Goal: Task Accomplishment & Management: Complete application form

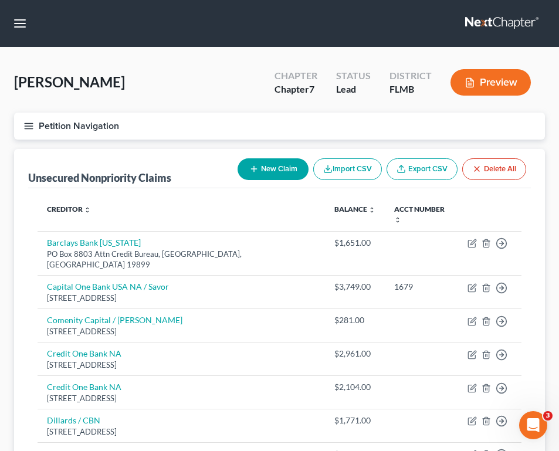
click at [203, 125] on button "Petition Navigation" at bounding box center [279, 126] width 531 height 27
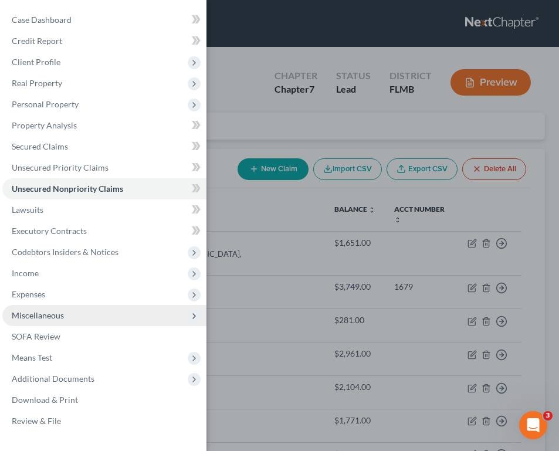
click at [58, 310] on span "Miscellaneous" at bounding box center [38, 315] width 52 height 10
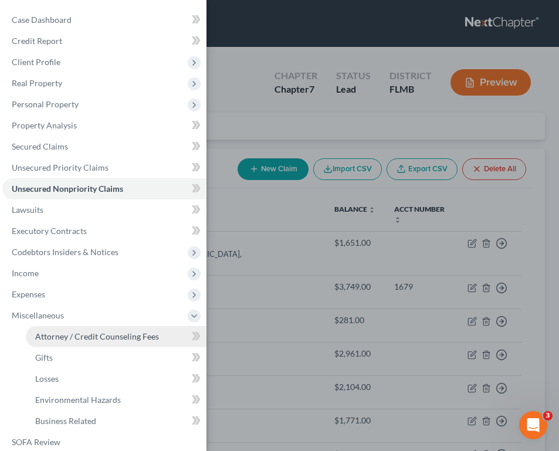
click at [130, 335] on span "Attorney / Credit Counseling Fees" at bounding box center [97, 336] width 124 height 10
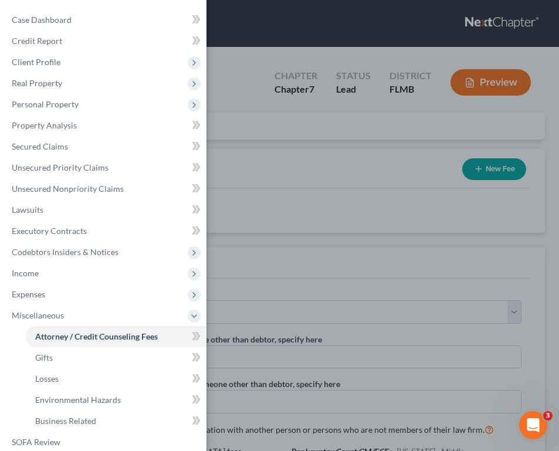
click at [351, 201] on div "Case Dashboard Payments Invoices Payments Payments Credit Report Client Profile" at bounding box center [279, 225] width 559 height 451
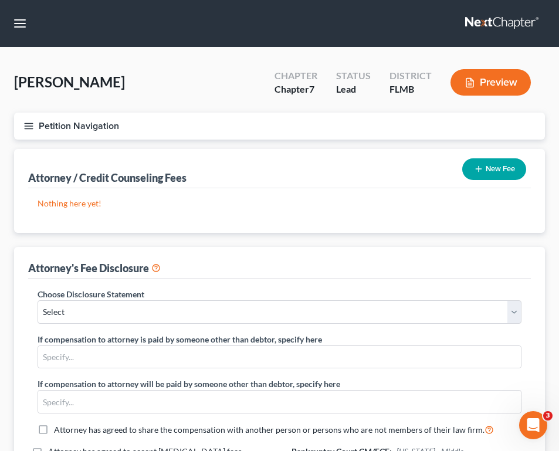
click at [503, 168] on button "New Fee" at bounding box center [494, 169] width 64 height 22
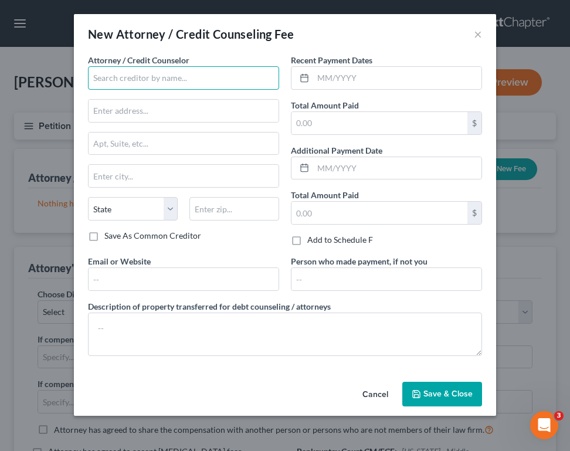
click at [136, 77] on input "text" at bounding box center [183, 77] width 191 height 23
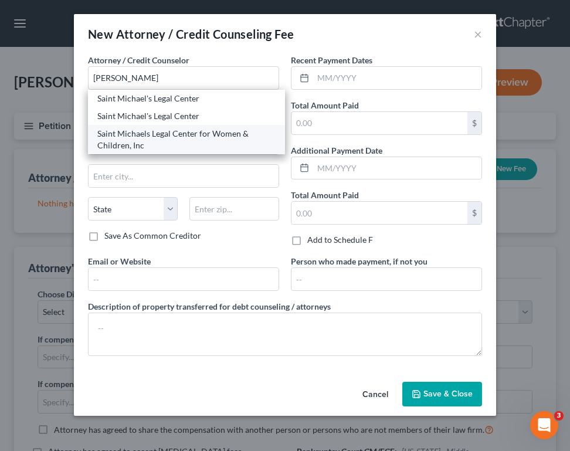
click at [167, 138] on div "Saint Michaels Legal Center for Women & Children, Inc" at bounding box center [186, 139] width 178 height 23
type input "Saint Michaels Legal Center for Women & Children, Inc"
type input "[STREET_ADDRESS]"
type input "[PERSON_NAME]"
select select "9"
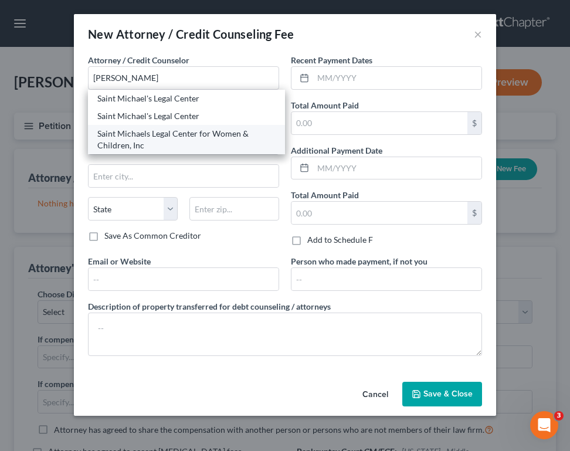
type input "33511"
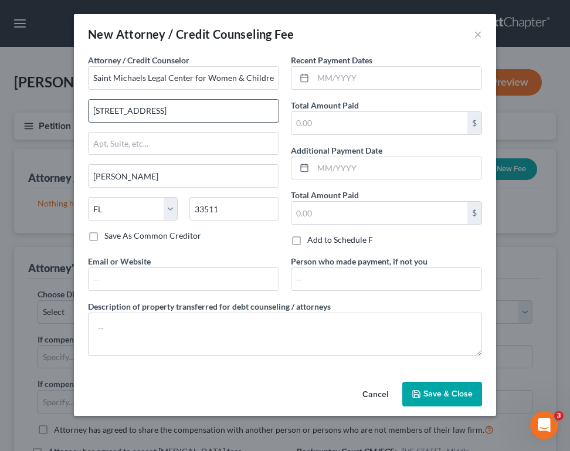
click at [237, 115] on input "[STREET_ADDRESS]" at bounding box center [184, 111] width 190 height 22
type input "[STREET_ADDRESS]"
click at [359, 79] on input "text" at bounding box center [397, 78] width 168 height 22
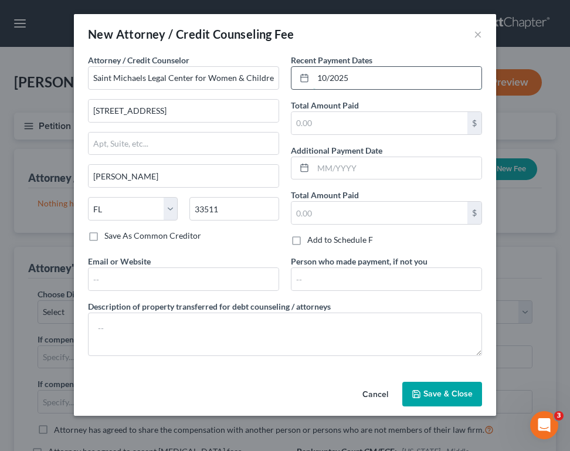
type input "10/2025"
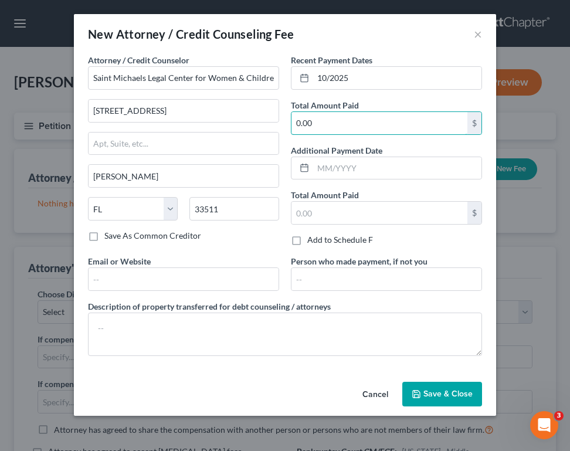
type input "0.00"
click at [226, 358] on div "Attorney / Credit Counselor * Saint Michaels Legal Center for Women & Children,…" at bounding box center [285, 209] width 406 height 311
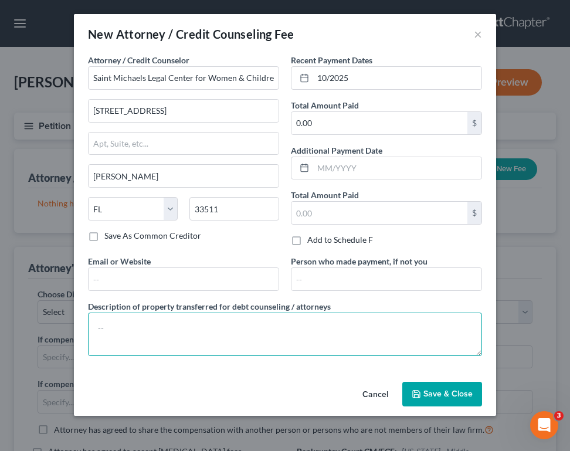
click at [222, 333] on textarea at bounding box center [285, 334] width 394 height 43
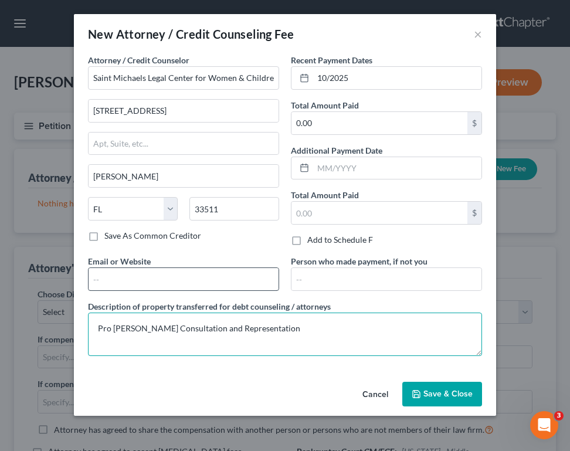
type textarea "Pro [PERSON_NAME] Consultation and Representation"
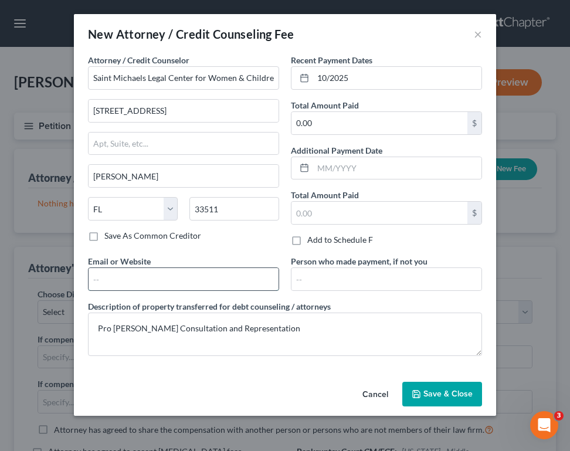
click at [207, 282] on input "text" at bounding box center [184, 279] width 190 height 22
type input "[URL][DOMAIN_NAME]"
click at [414, 398] on button "Save & Close" at bounding box center [442, 394] width 80 height 25
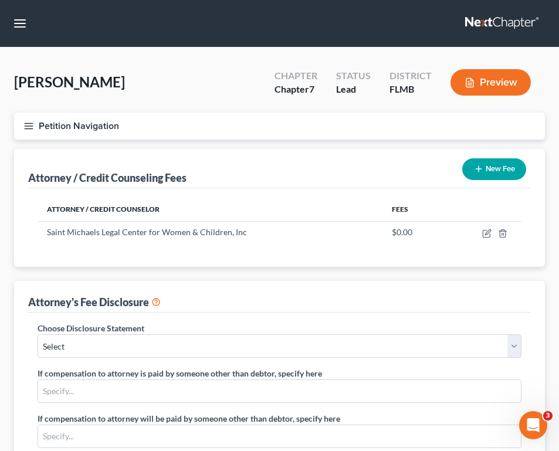
click at [496, 169] on button "New Fee" at bounding box center [494, 169] width 64 height 22
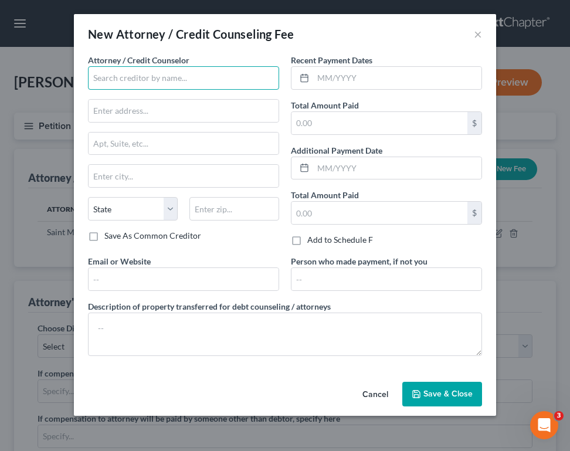
click at [155, 80] on input "text" at bounding box center [183, 77] width 191 height 23
type input "M"
click at [262, 82] on input "text" at bounding box center [183, 77] width 191 height 23
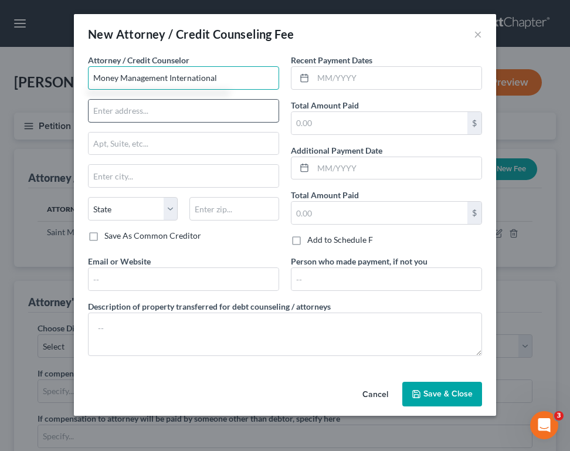
type input "Money Management International"
click at [235, 117] on input "text" at bounding box center [184, 111] width 190 height 22
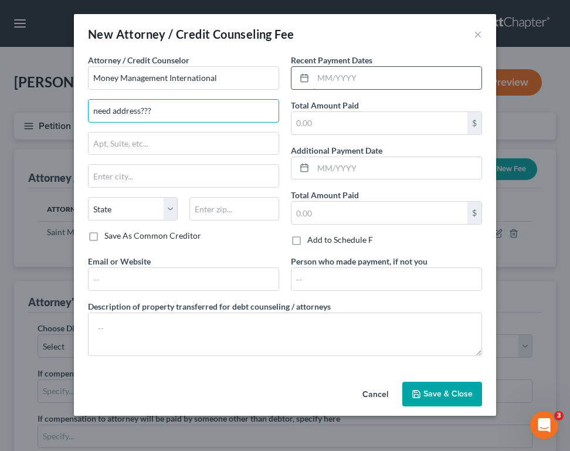
type input "need address???"
click at [358, 80] on input "text" at bounding box center [397, 78] width 168 height 22
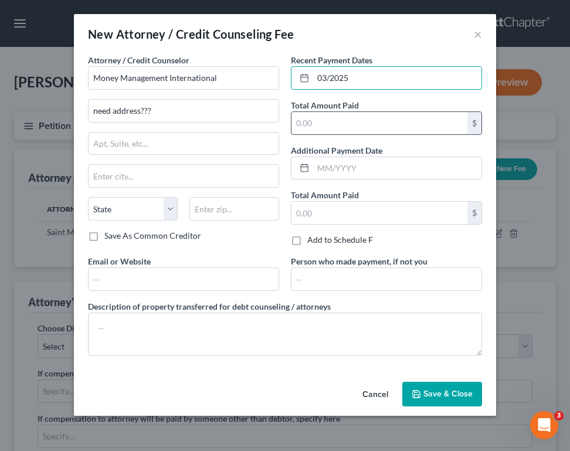
type input "03/2025"
click at [318, 133] on input "text" at bounding box center [379, 123] width 176 height 22
type input "0"
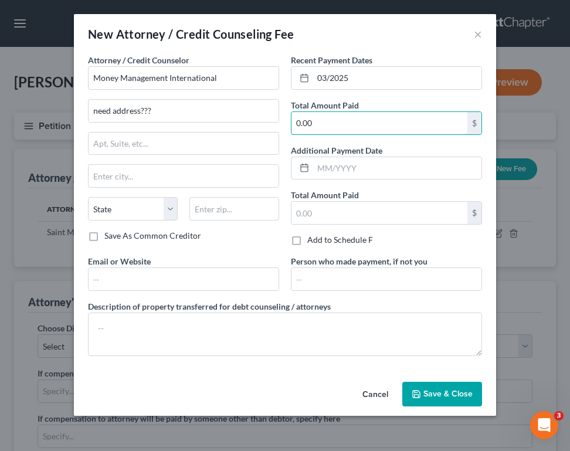
type input "0.00"
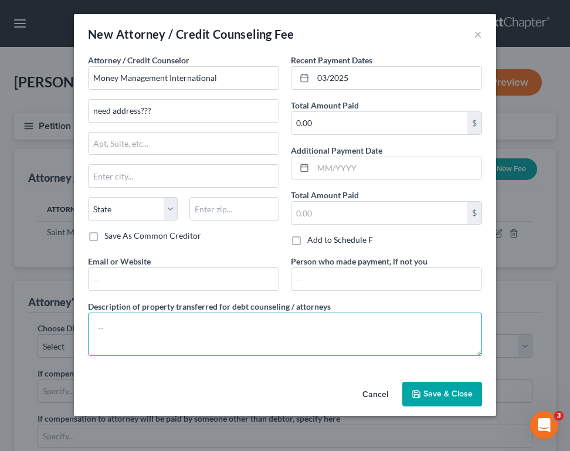
click at [215, 321] on textarea at bounding box center [285, 334] width 394 height 43
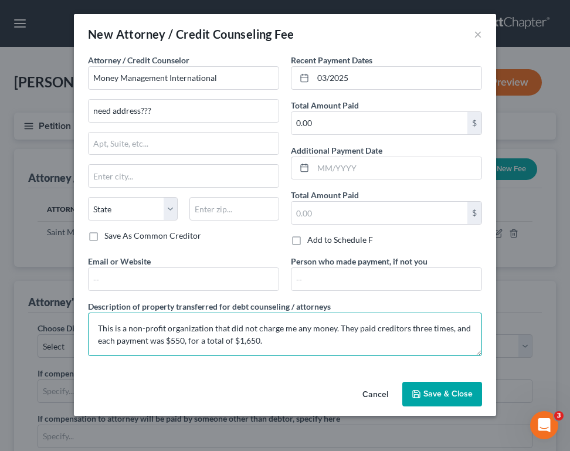
type textarea "This is a non-profit organization that did not charge me any money. They paid c…"
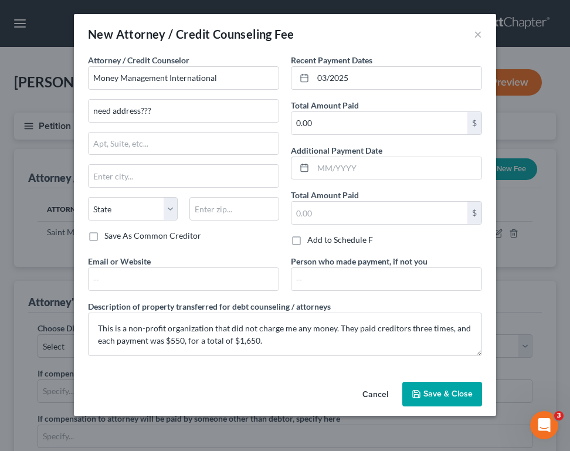
click at [443, 395] on span "Save & Close" at bounding box center [447, 394] width 49 height 10
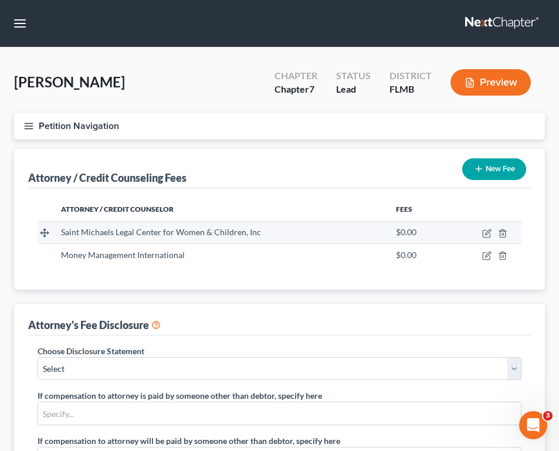
click at [303, 222] on td "Saint Michaels Legal Center for Women & Children, Inc" at bounding box center [219, 232] width 335 height 22
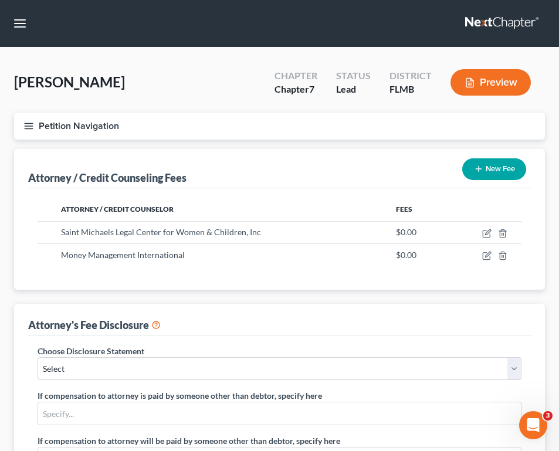
click at [25, 123] on line "button" at bounding box center [29, 123] width 8 height 0
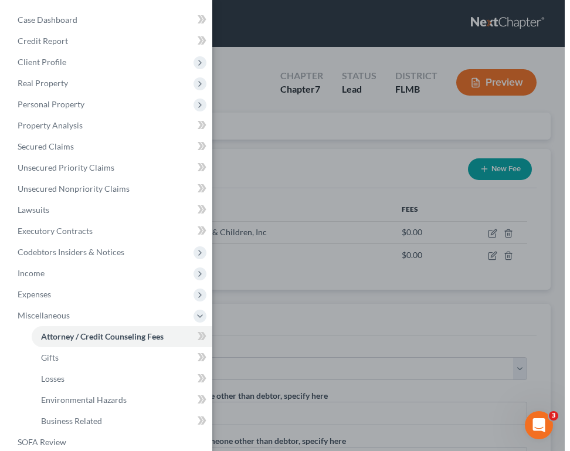
scroll to position [96, 0]
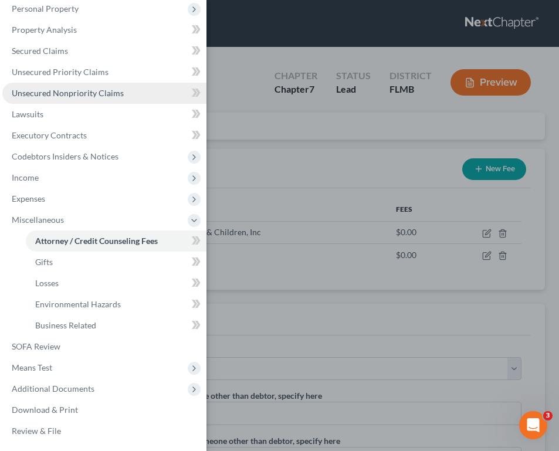
click at [91, 90] on span "Unsecured Nonpriority Claims" at bounding box center [68, 93] width 112 height 10
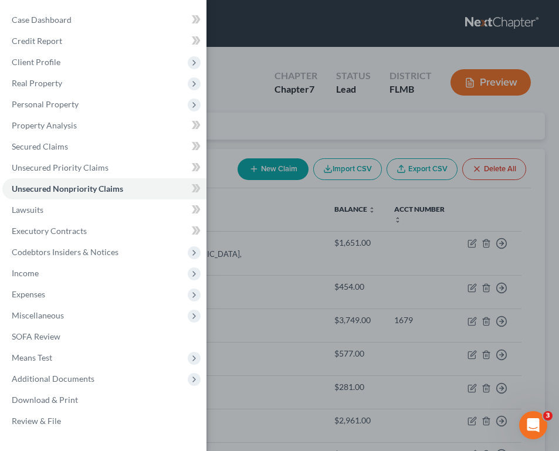
click at [413, 254] on div "Case Dashboard Payments Invoices Payments Payments Credit Report Client Profile" at bounding box center [279, 225] width 559 height 451
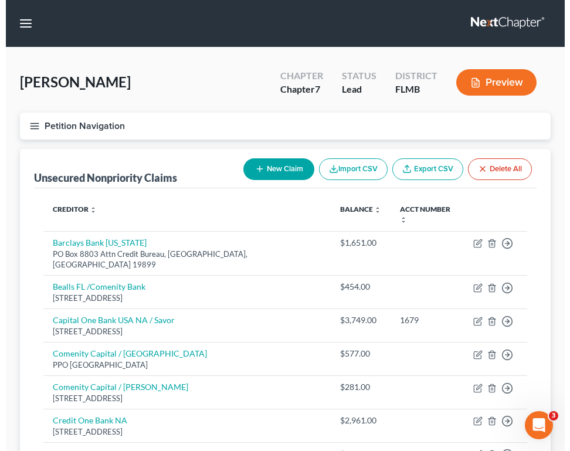
scroll to position [394, 0]
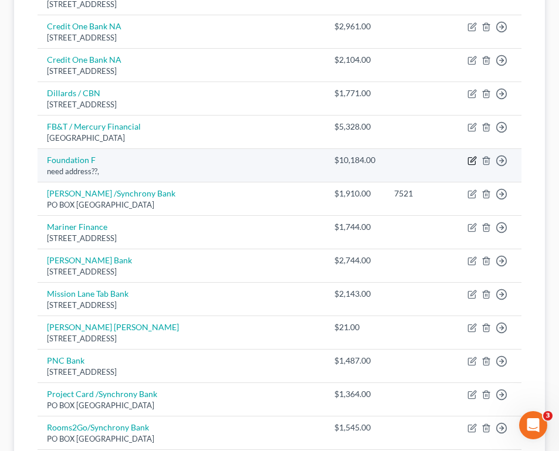
click at [471, 158] on icon "button" at bounding box center [471, 161] width 7 height 7
select select "10"
select select "0"
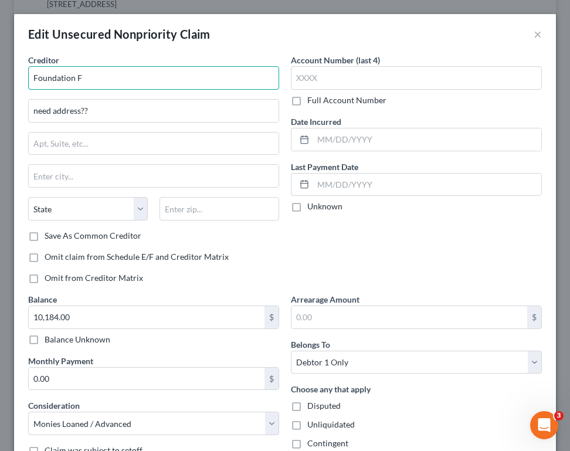
click at [140, 69] on input "Foundation F" at bounding box center [153, 77] width 251 height 23
type input "Foundation Finance"
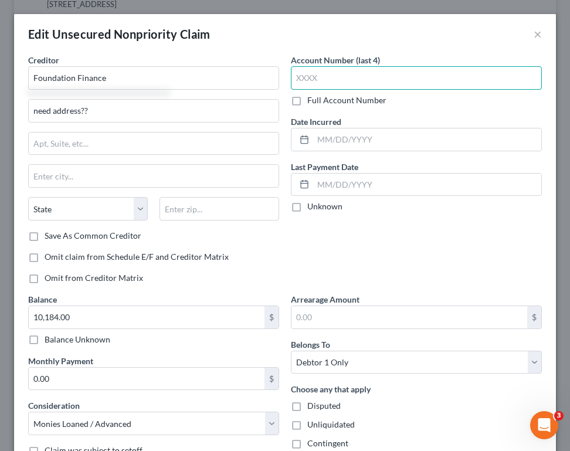
click at [314, 69] on input "text" at bounding box center [416, 77] width 251 height 23
type input "8712"
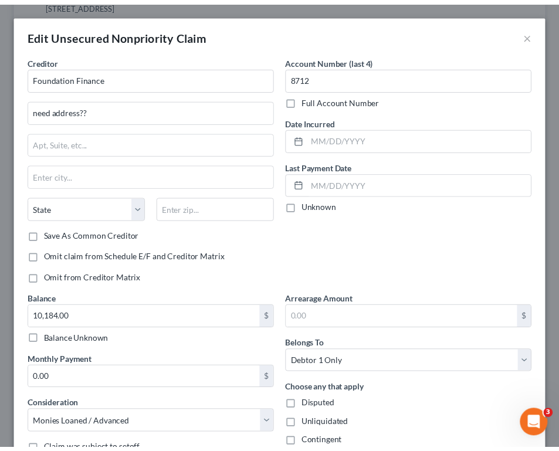
scroll to position [122, 0]
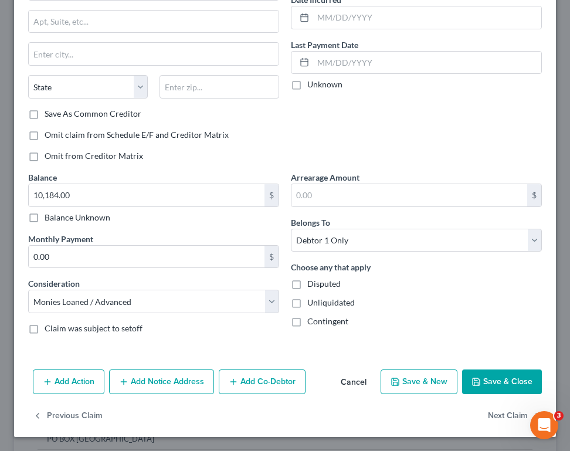
click at [489, 378] on button "Save & Close" at bounding box center [502, 381] width 80 height 25
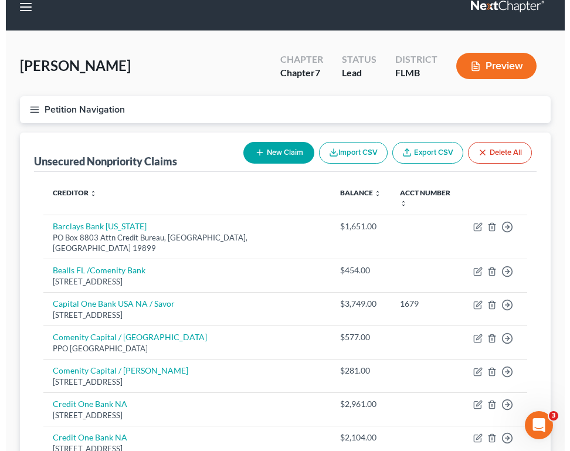
scroll to position [410, 0]
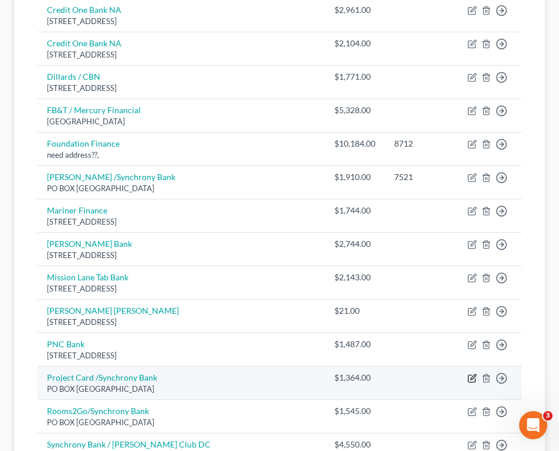
click at [471, 374] on icon "button" at bounding box center [472, 376] width 5 height 5
select select "9"
select select "2"
select select "0"
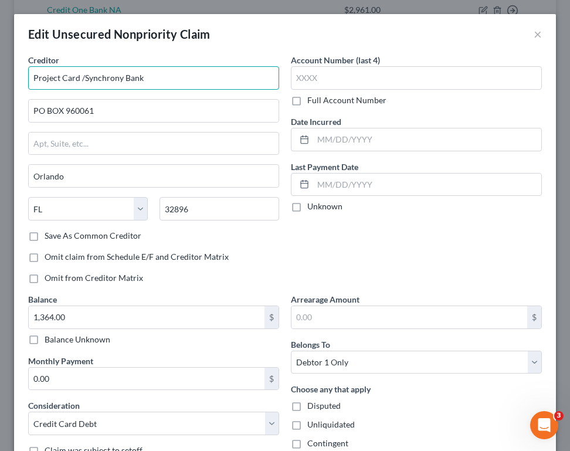
click at [76, 78] on input "Project Card /Synchrony Bank" at bounding box center [153, 77] width 251 height 23
click at [79, 72] on input "Project Card /Synchrony Bank" at bounding box center [153, 77] width 251 height 23
type input "Project Card Home Design /Synchrony Bank"
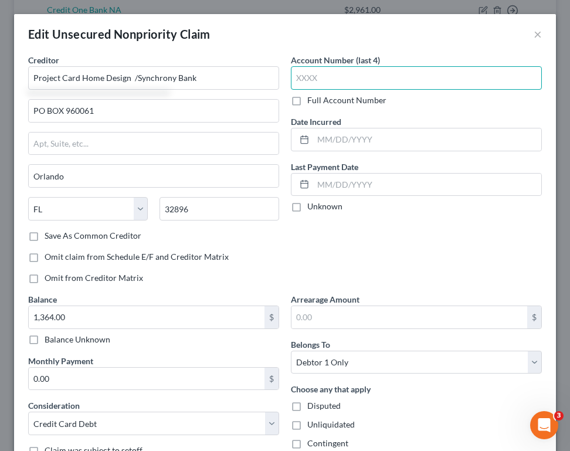
click at [415, 76] on input "text" at bounding box center [416, 77] width 251 height 23
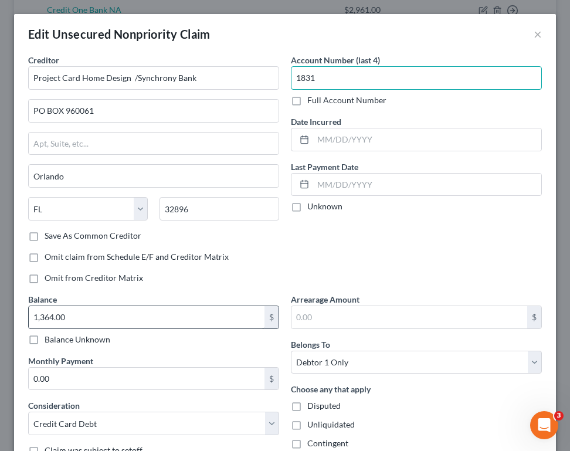
type input "1831"
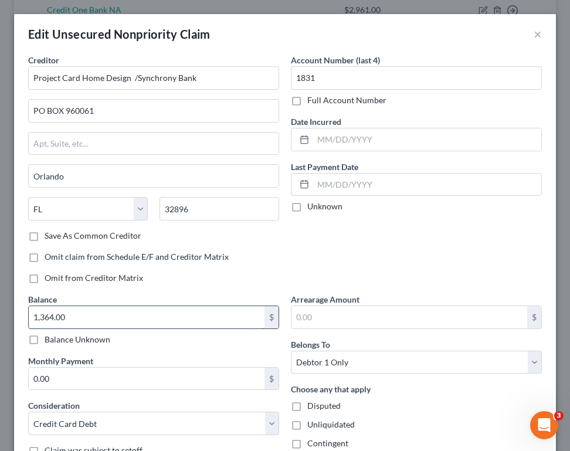
click at [161, 311] on input "1,364.00" at bounding box center [147, 317] width 236 height 22
type input "1,394.46"
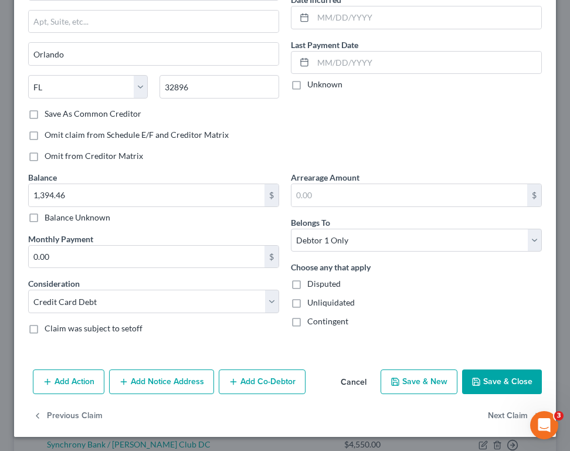
click at [486, 382] on button "Save & Close" at bounding box center [502, 381] width 80 height 25
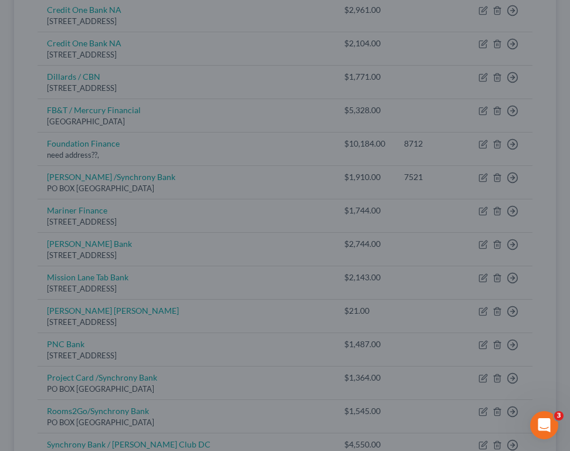
type input "0"
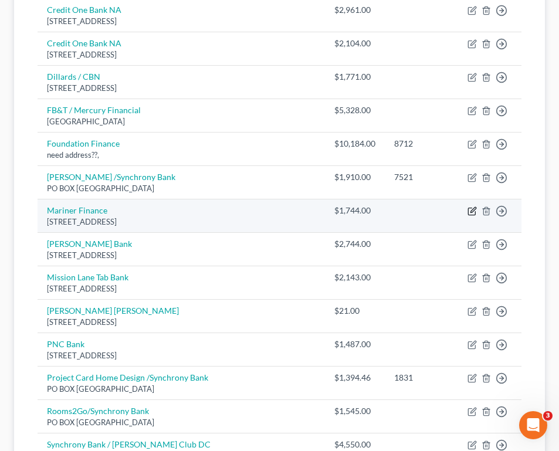
click at [467, 206] on icon "button" at bounding box center [471, 210] width 9 height 9
select select "21"
select select "2"
select select "0"
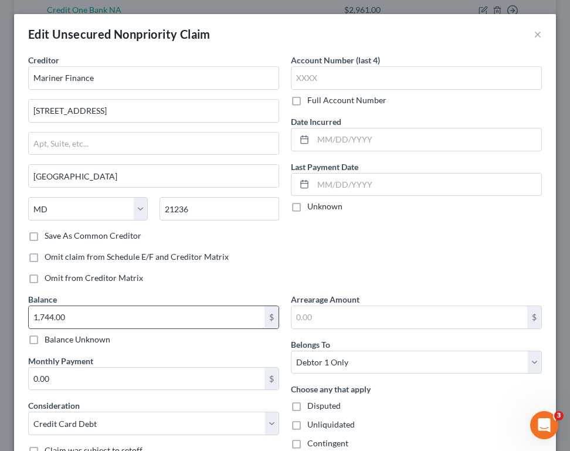
click at [69, 312] on input "1,744.00" at bounding box center [147, 317] width 236 height 22
click at [54, 316] on input "1,744.00" at bounding box center [147, 317] width 236 height 22
type input "1,750.00"
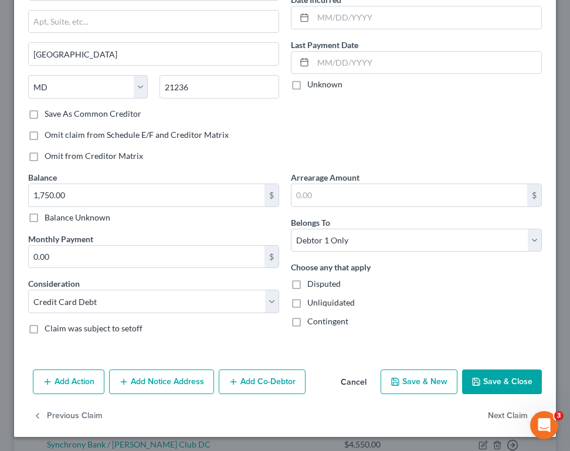
click at [480, 376] on button "Save & Close" at bounding box center [502, 381] width 80 height 25
type input "0"
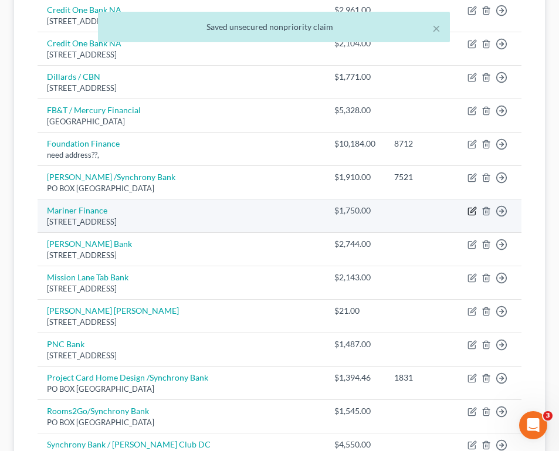
click at [468, 208] on icon "button" at bounding box center [471, 211] width 7 height 7
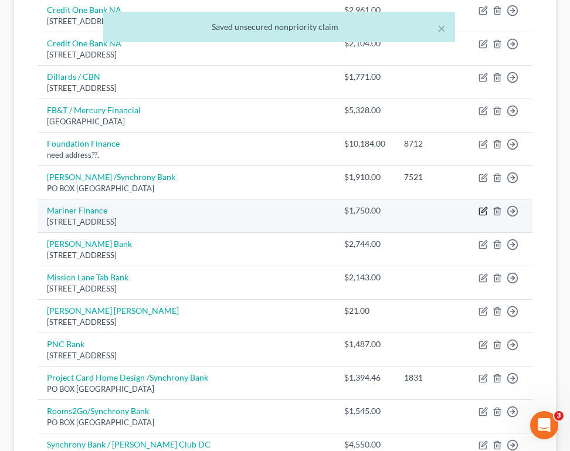
select select "21"
select select "2"
select select "0"
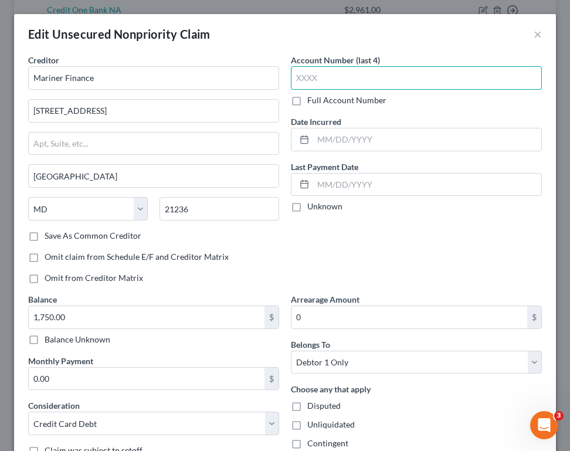
click at [364, 73] on input "text" at bounding box center [416, 77] width 251 height 23
type input "0418"
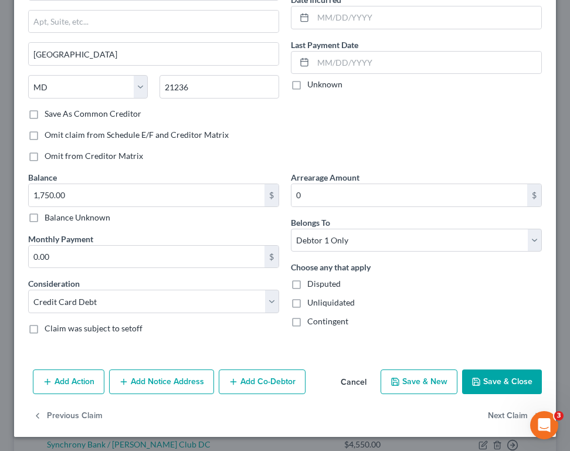
click at [466, 375] on button "Save & Close" at bounding box center [502, 381] width 80 height 25
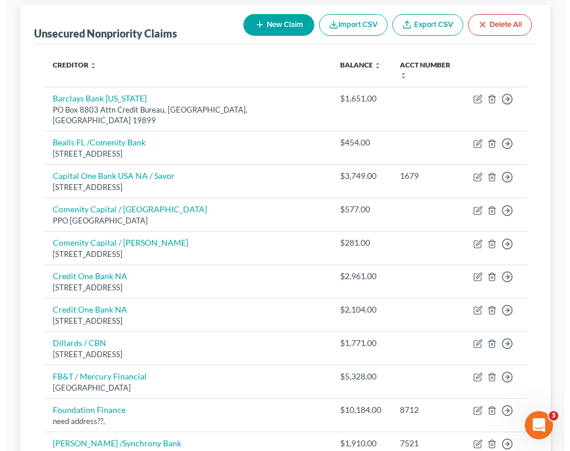
scroll to position [538, 0]
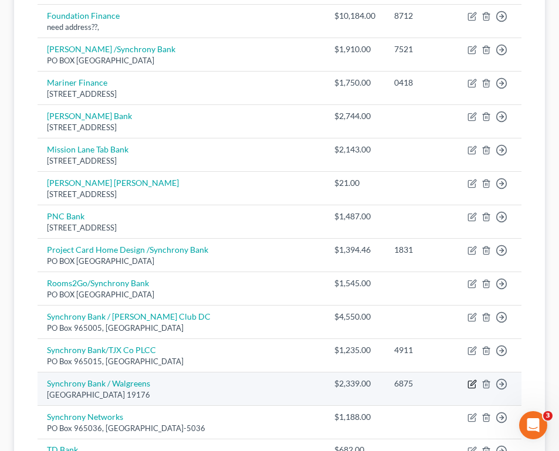
click at [467, 379] on icon "button" at bounding box center [471, 383] width 9 height 9
select select "39"
select select "2"
select select "0"
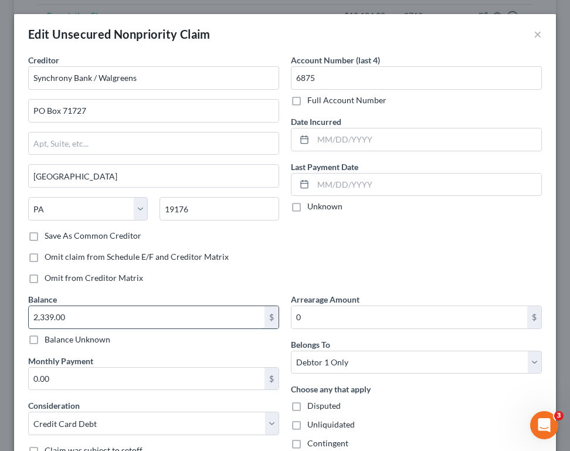
click at [110, 321] on input "2,339.00" at bounding box center [147, 317] width 236 height 22
type input "2,339.56"
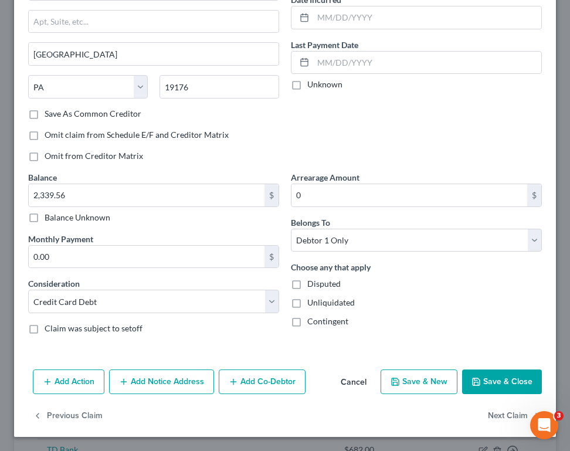
click at [464, 368] on div "Add Action Add Notice Address Add Co-Debtor Cancel Save & New Save & Close" at bounding box center [285, 384] width 542 height 39
click at [474, 374] on button "Save & Close" at bounding box center [502, 381] width 80 height 25
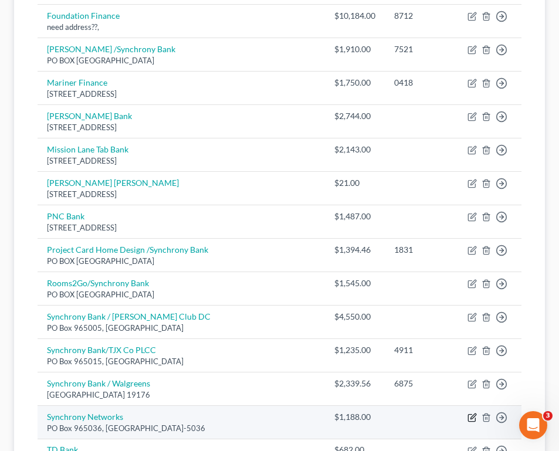
click at [470, 413] on icon "button" at bounding box center [471, 417] width 9 height 9
select select "9"
select select "2"
select select "0"
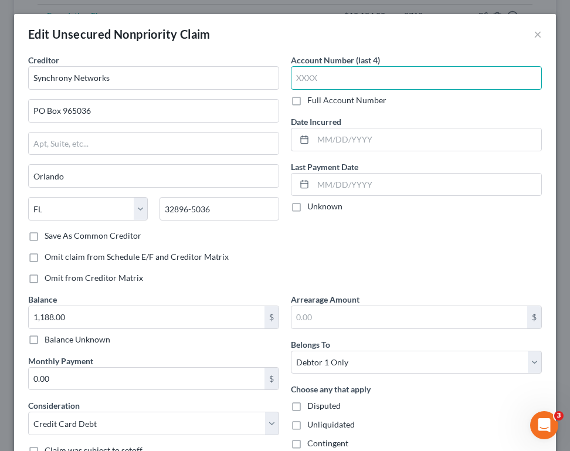
click at [322, 77] on input "text" at bounding box center [416, 77] width 251 height 23
type input "5375"
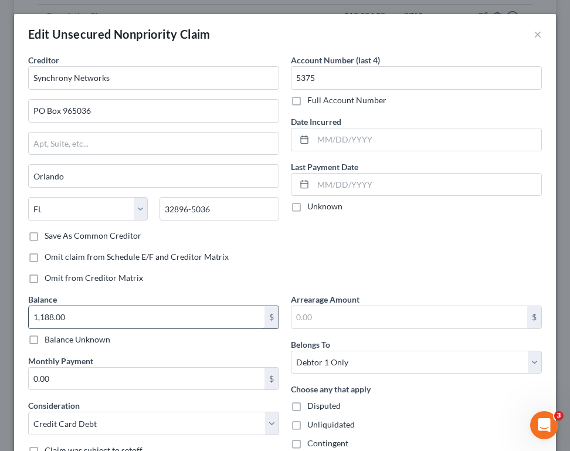
click at [76, 314] on input "1,188.00" at bounding box center [147, 317] width 236 height 22
type input "1,188.13"
click at [558, 381] on div "Edit Unsecured Nonpriority Claim × Creditor * Synchrony Networks PO Box 965036 …" at bounding box center [285, 225] width 570 height 451
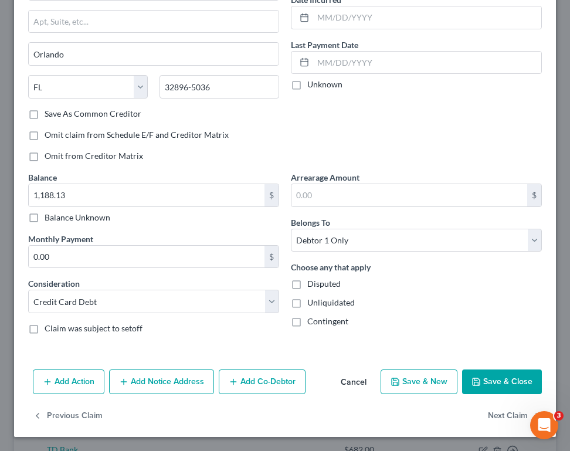
click at [469, 375] on button "Save & Close" at bounding box center [502, 381] width 80 height 25
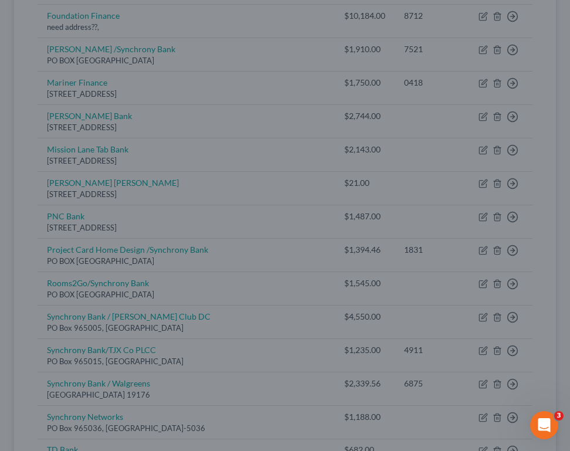
type input "0"
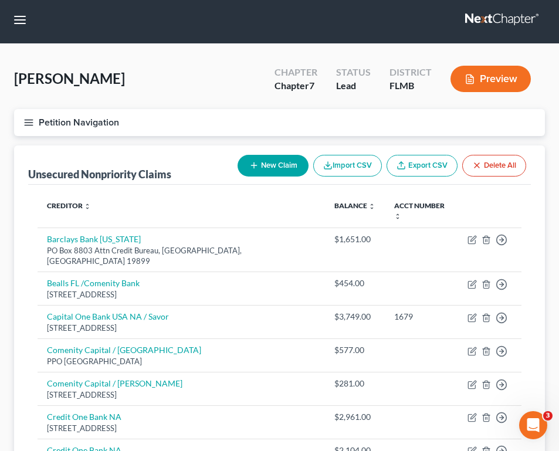
scroll to position [0, 0]
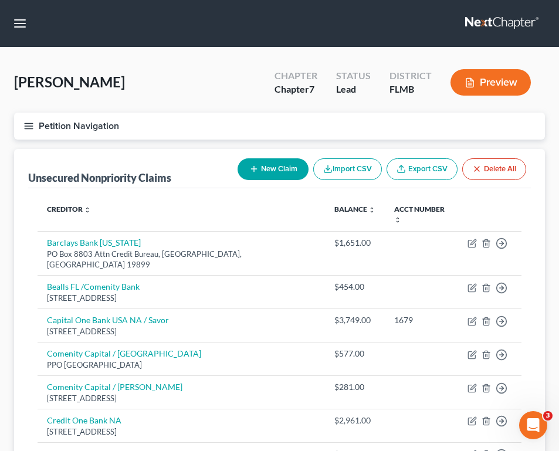
click at [552, 43] on nav "Home New Case Client Portal Saint Michael's Legal Center for Women and Children…" at bounding box center [279, 23] width 559 height 47
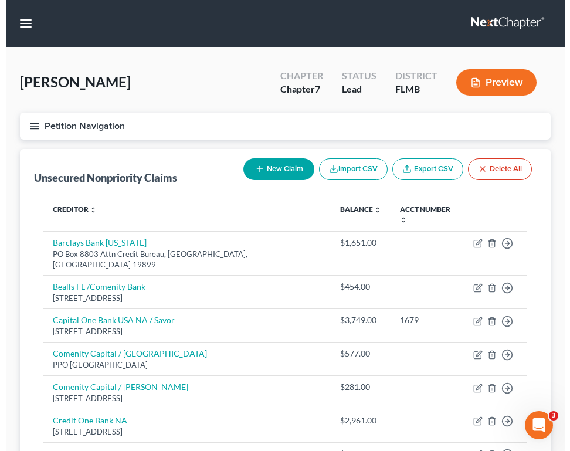
scroll to position [394, 0]
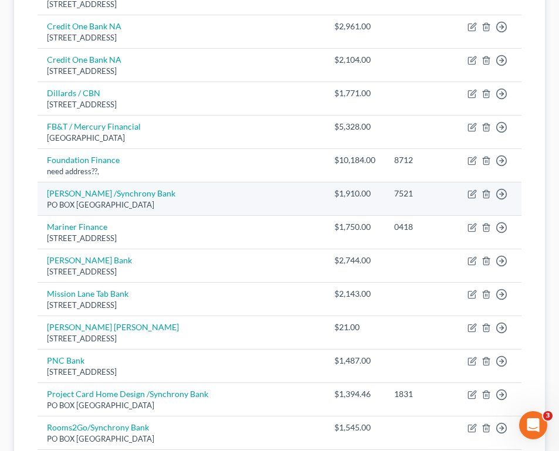
click at [470, 182] on td "Move to D Move to E Move to G Move to Notice Only" at bounding box center [489, 198] width 63 height 33
click at [470, 191] on icon "button" at bounding box center [472, 193] width 5 height 5
select select "9"
select select "2"
select select "0"
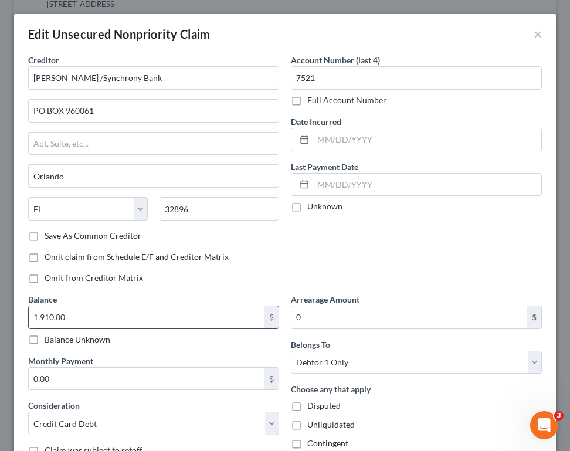
click at [131, 324] on input "1,910.00" at bounding box center [147, 317] width 236 height 22
type input "1,910.86"
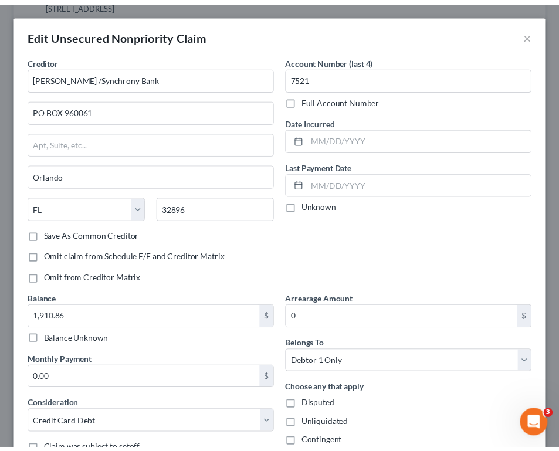
scroll to position [122, 0]
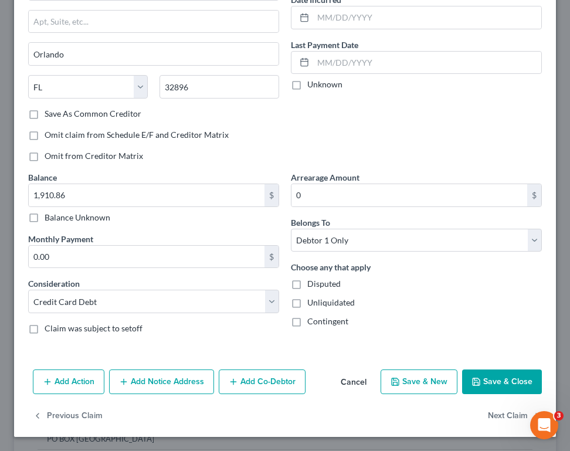
click at [497, 381] on button "Save & Close" at bounding box center [502, 381] width 80 height 25
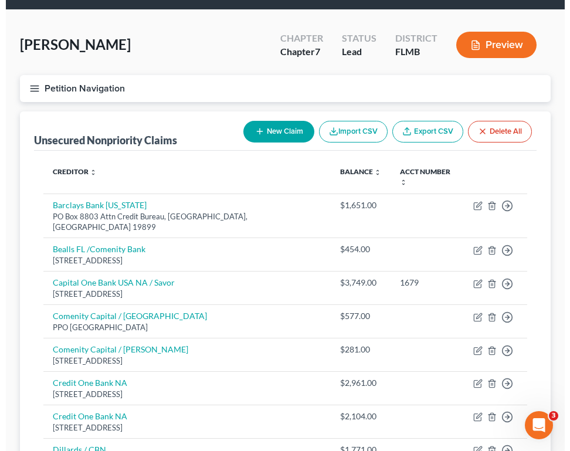
scroll to position [83, 0]
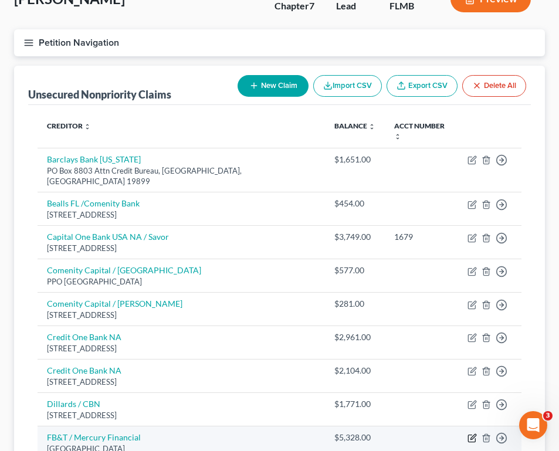
click at [467, 433] on icon "button" at bounding box center [471, 437] width 9 height 9
select select "10"
select select "2"
select select "0"
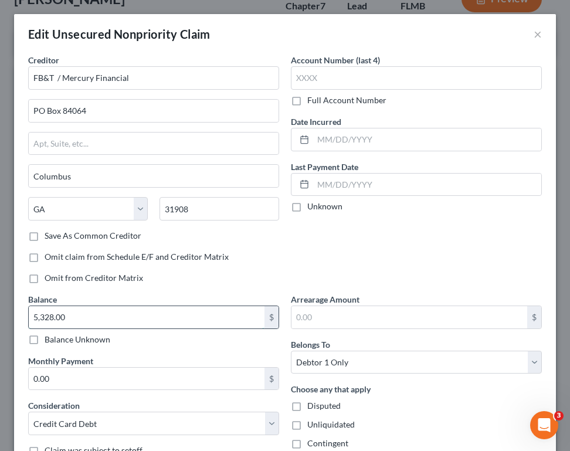
click at [89, 322] on input "5,328.00" at bounding box center [147, 317] width 236 height 22
type input "5,301.85"
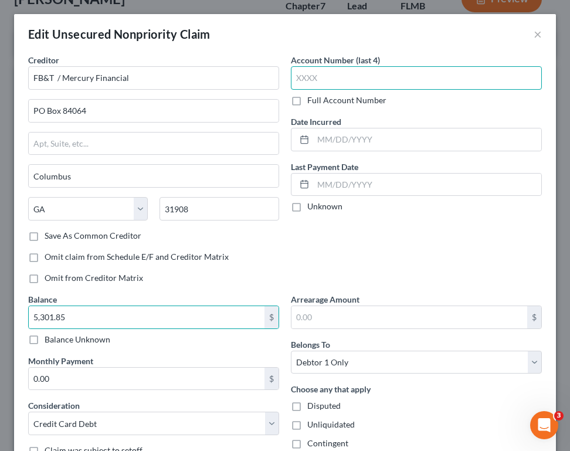
click at [385, 74] on input "text" at bounding box center [416, 77] width 251 height 23
type input "7639"
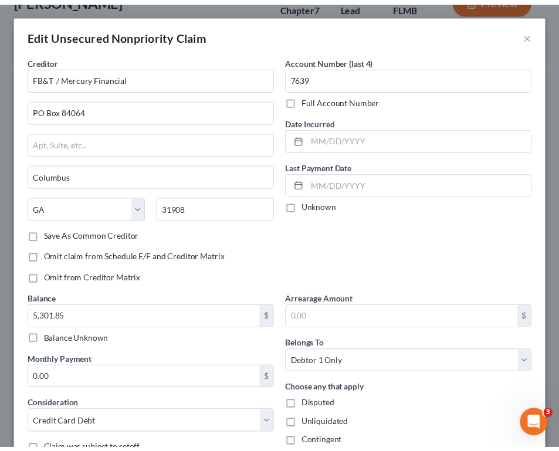
scroll to position [122, 0]
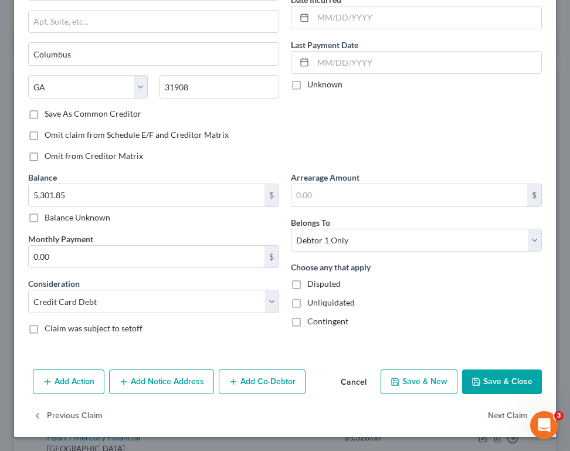
click at [497, 378] on button "Save & Close" at bounding box center [502, 381] width 80 height 25
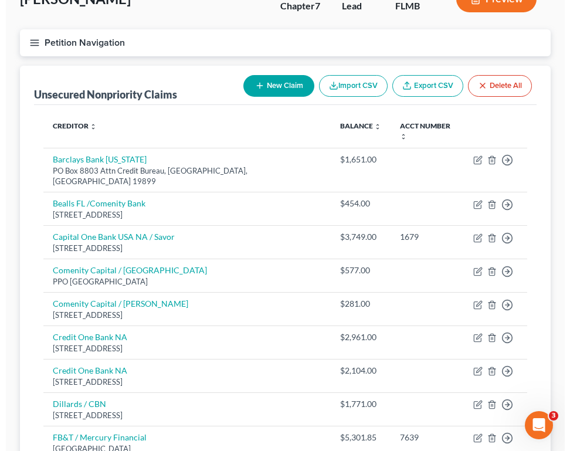
scroll to position [477, 0]
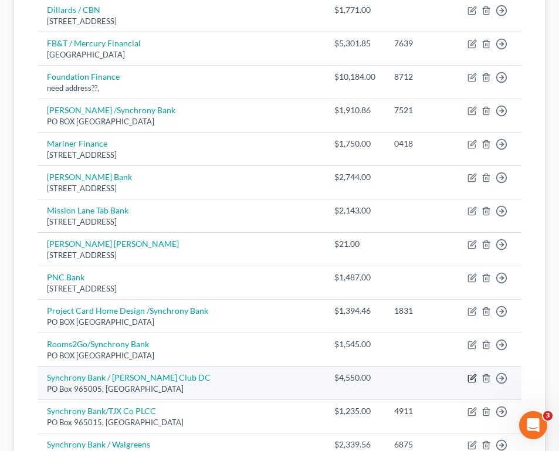
click at [470, 374] on icon "button" at bounding box center [472, 376] width 5 height 5
select select "9"
select select "2"
select select "0"
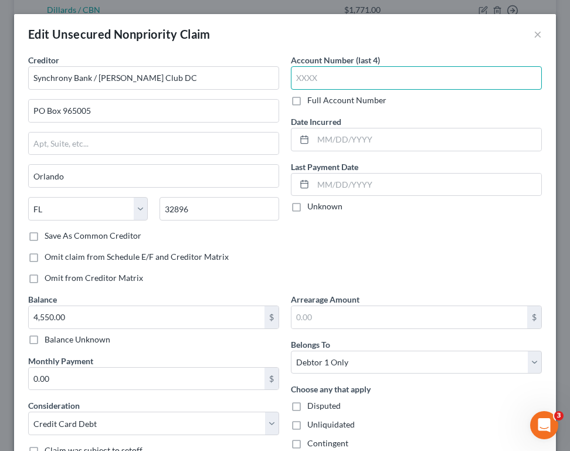
click at [302, 76] on input "text" at bounding box center [416, 77] width 251 height 23
type input "3106"
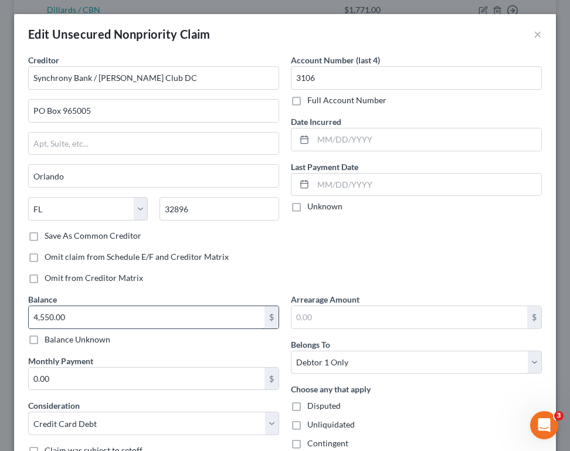
click at [95, 309] on input "4,550.00" at bounding box center [147, 317] width 236 height 22
type input "4,550.66"
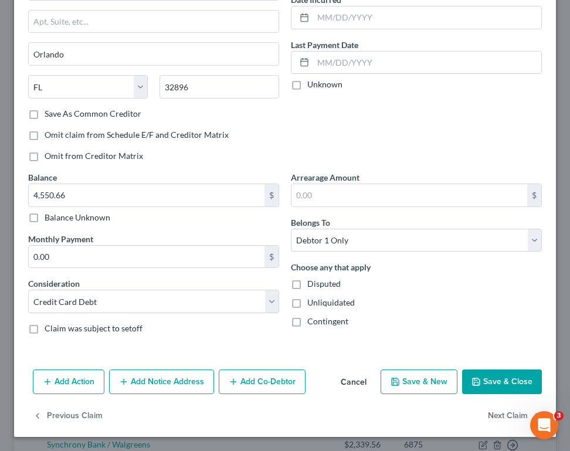
click at [484, 374] on button "Save & Close" at bounding box center [502, 381] width 80 height 25
type input "0"
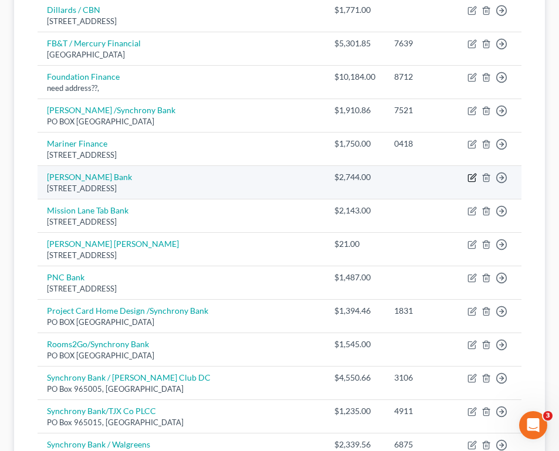
click at [468, 173] on icon "button" at bounding box center [471, 177] width 9 height 9
select select "35"
select select "2"
select select "0"
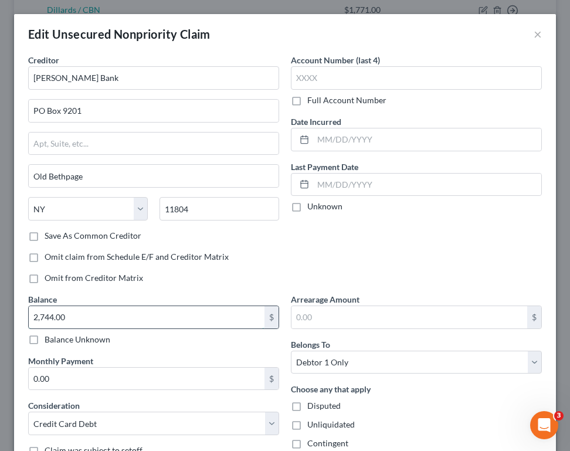
click at [142, 313] on input "2,744.00" at bounding box center [147, 317] width 236 height 22
type input "2,738.59"
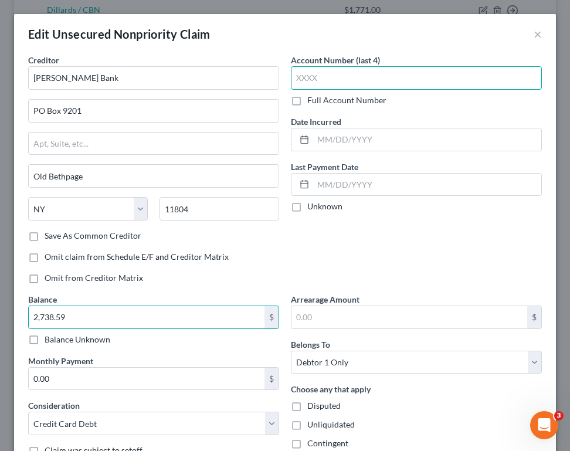
click at [342, 74] on input "text" at bounding box center [416, 77] width 251 height 23
type input "9796"
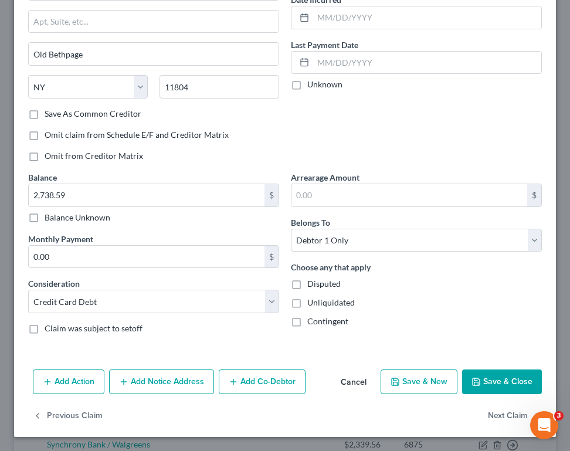
click at [494, 384] on button "Save & Close" at bounding box center [502, 381] width 80 height 25
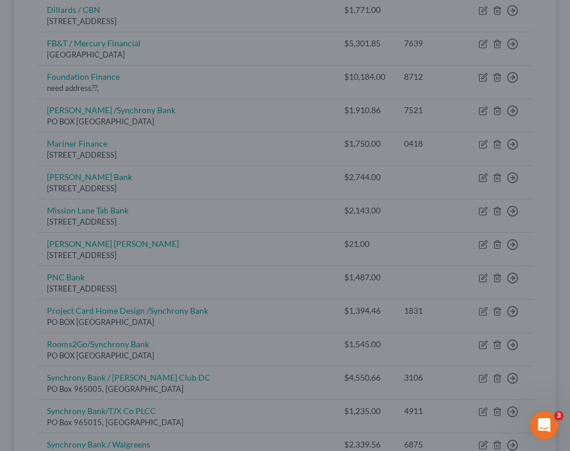
type input "0"
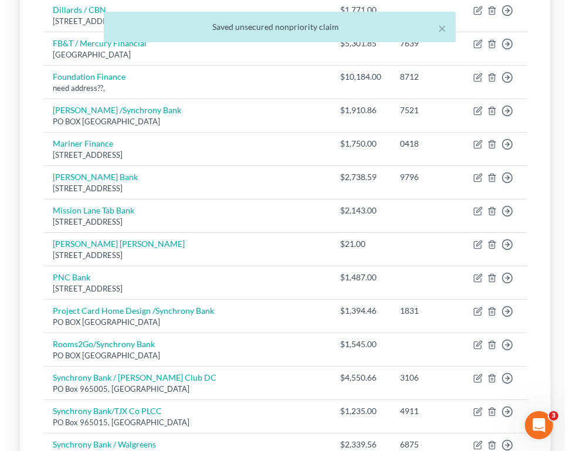
scroll to position [83, 0]
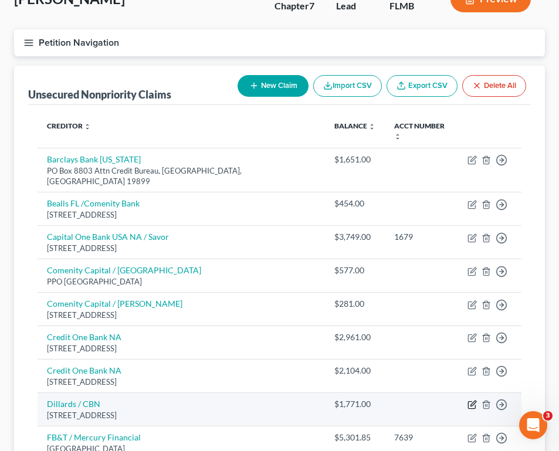
click at [467, 400] on icon "button" at bounding box center [471, 404] width 9 height 9
select select "43"
select select "2"
select select "0"
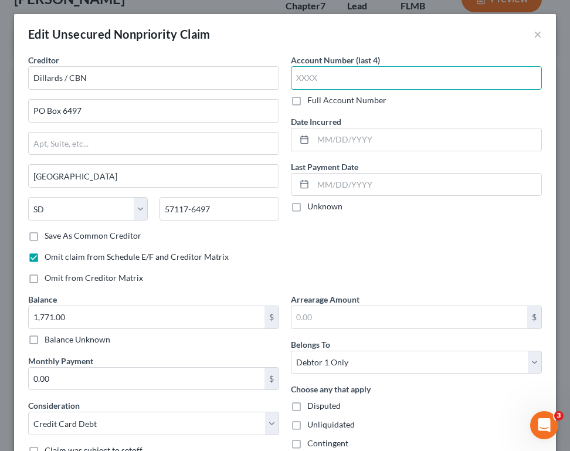
click at [364, 70] on input "text" at bounding box center [416, 77] width 251 height 23
type input "8164"
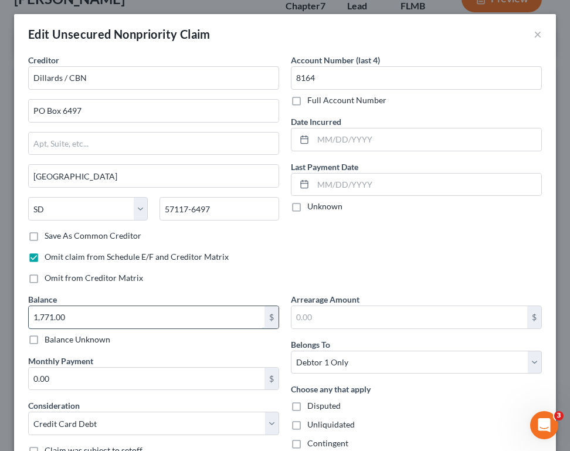
click at [135, 311] on input "1,771.00" at bounding box center [147, 317] width 236 height 22
type input "1,764.37"
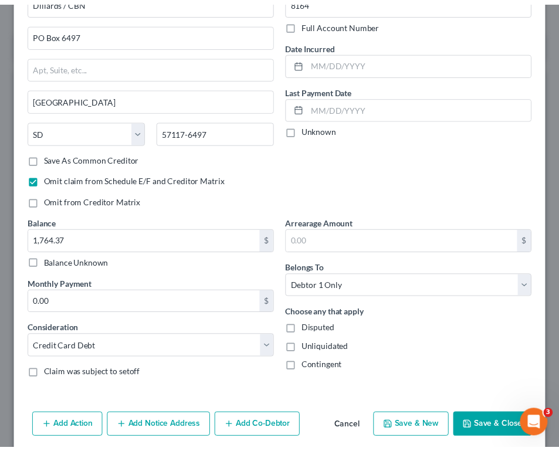
scroll to position [122, 0]
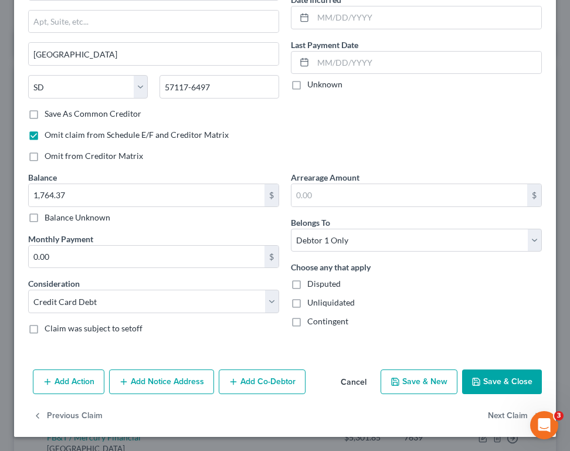
click at [495, 376] on button "Save & Close" at bounding box center [502, 381] width 80 height 25
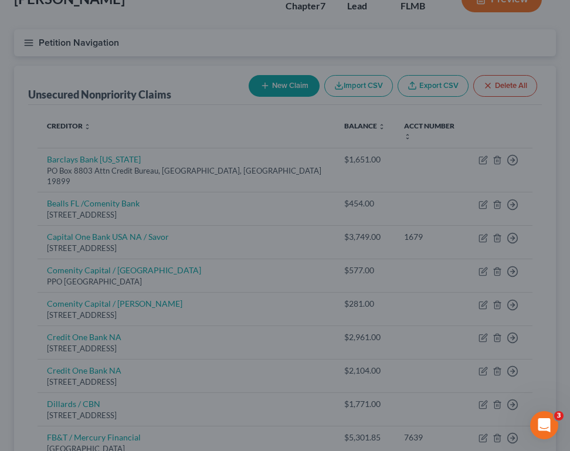
type input "0"
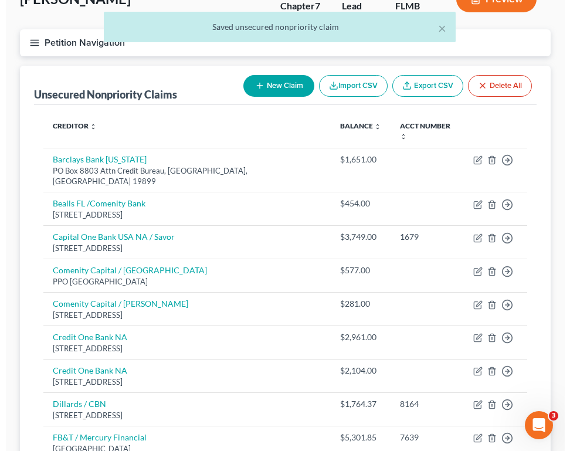
scroll to position [477, 0]
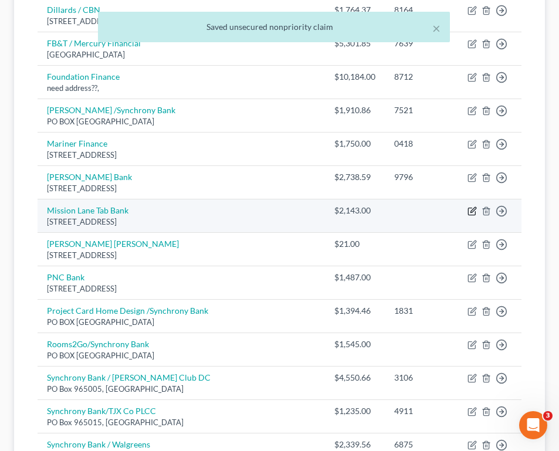
click at [467, 206] on icon "button" at bounding box center [471, 210] width 9 height 9
select select "4"
select select "2"
select select "0"
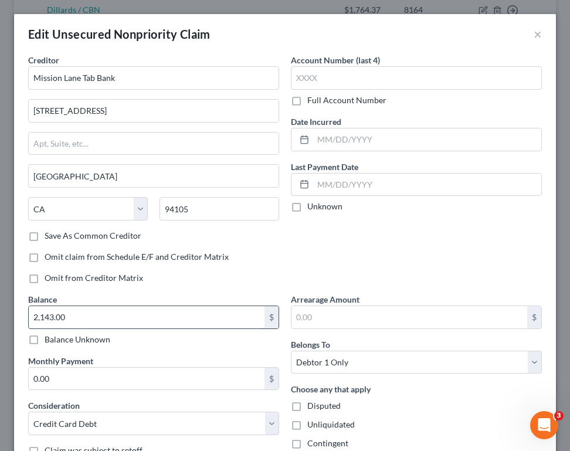
click at [122, 322] on input "2,143.00" at bounding box center [147, 317] width 236 height 22
type input "2,052.32"
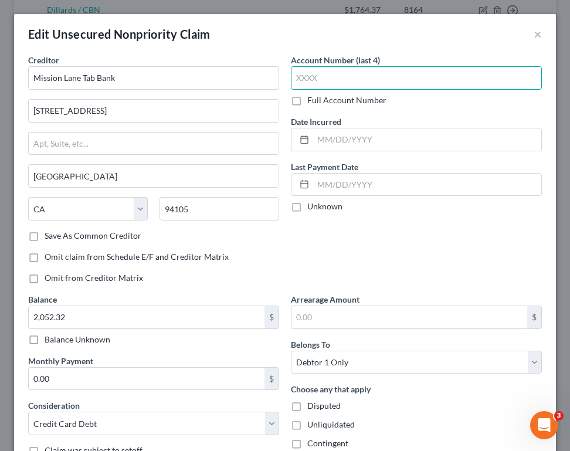
click at [310, 74] on input "text" at bounding box center [416, 77] width 251 height 23
type input "1174"
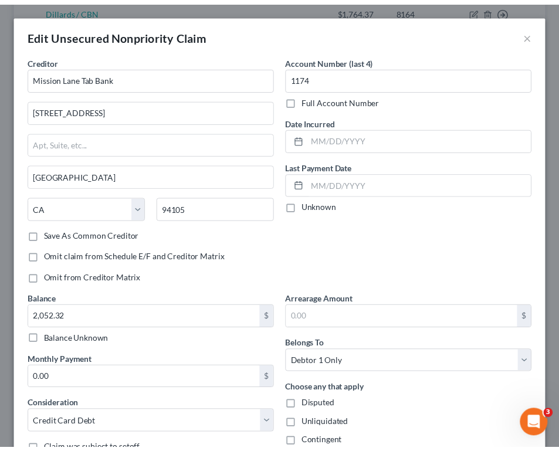
scroll to position [122, 0]
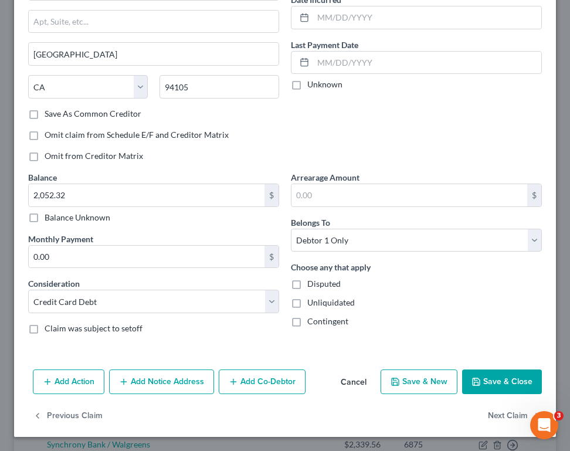
click at [484, 380] on button "Save & Close" at bounding box center [502, 381] width 80 height 25
type input "0"
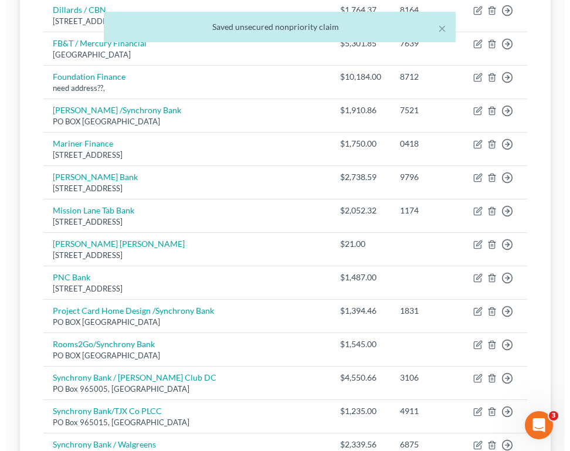
scroll to position [83, 0]
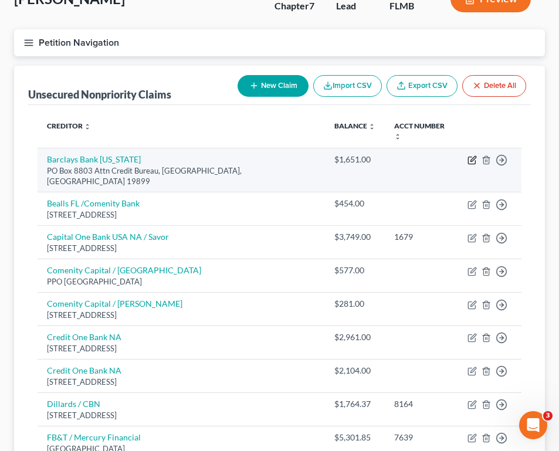
click at [468, 155] on icon "button" at bounding box center [471, 159] width 9 height 9
select select "7"
select select "2"
select select "0"
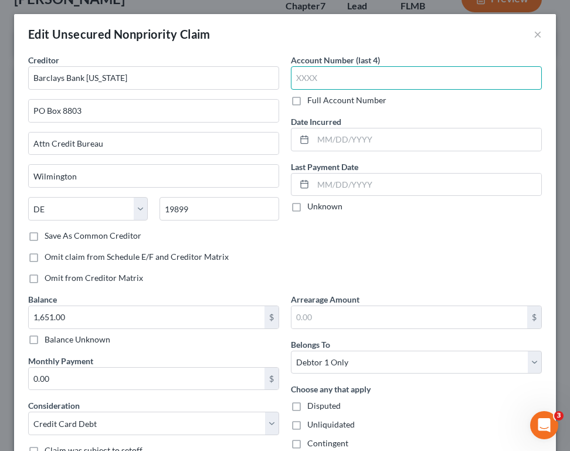
click at [352, 77] on input "text" at bounding box center [416, 77] width 251 height 23
type input "3456"
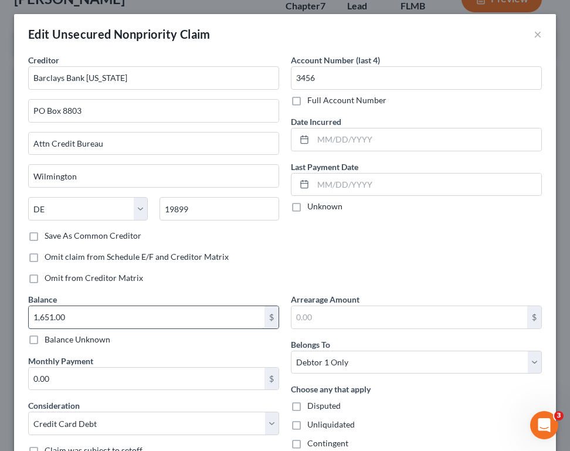
click at [158, 317] on input "1,651.00" at bounding box center [147, 317] width 236 height 22
type input "1,594.88"
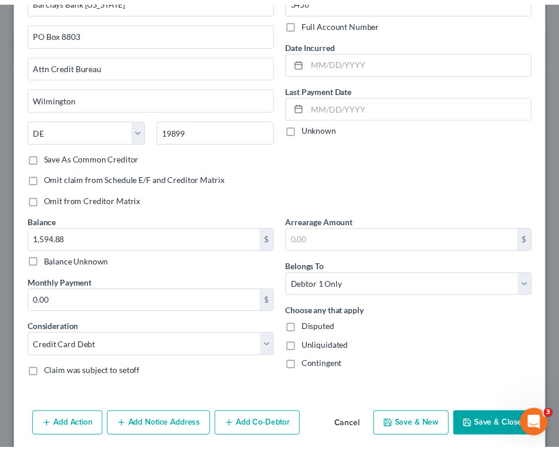
scroll to position [122, 0]
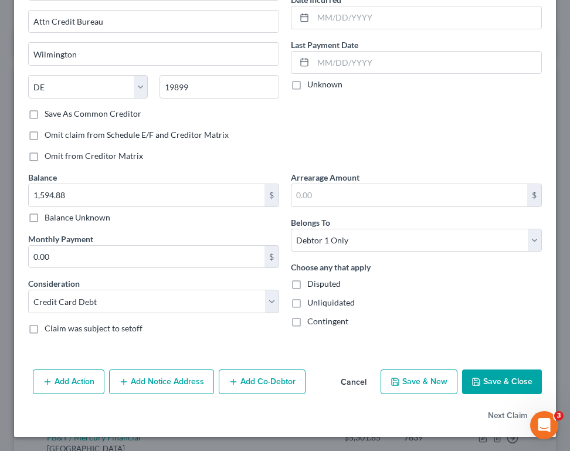
click at [475, 378] on button "Save & Close" at bounding box center [502, 381] width 80 height 25
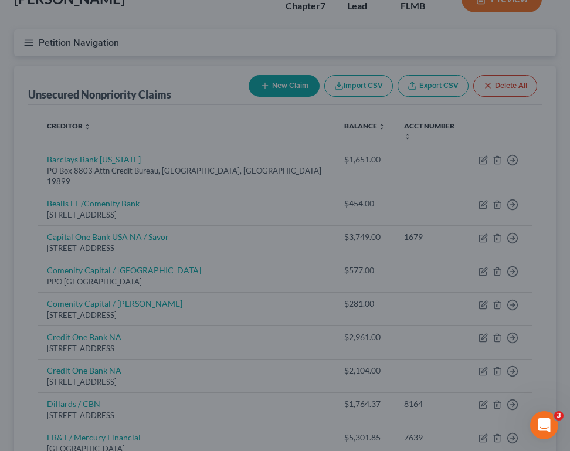
type input "0"
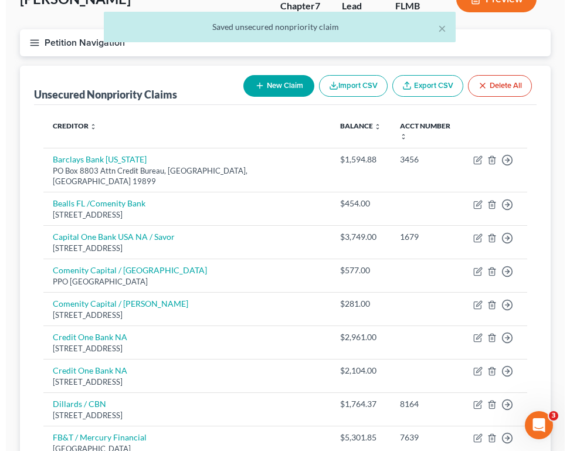
scroll to position [477, 0]
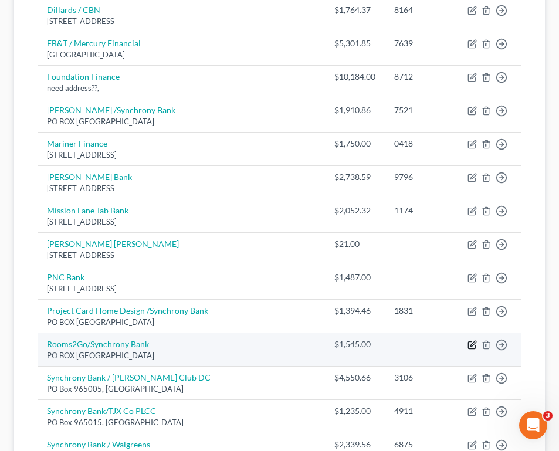
click at [467, 340] on icon "button" at bounding box center [471, 344] width 9 height 9
select select "9"
select select "2"
select select "0"
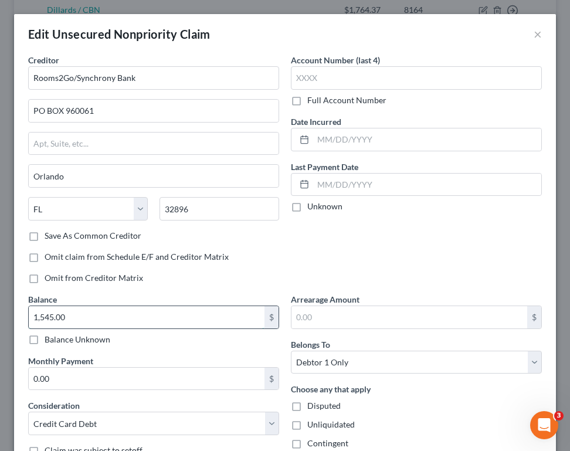
click at [183, 321] on input "1,545.00" at bounding box center [147, 317] width 236 height 22
type input "1,545.99"
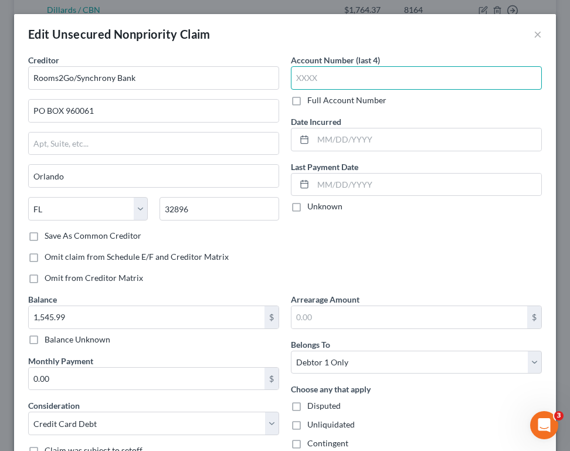
click at [308, 80] on input "text" at bounding box center [416, 77] width 251 height 23
type input "3456"
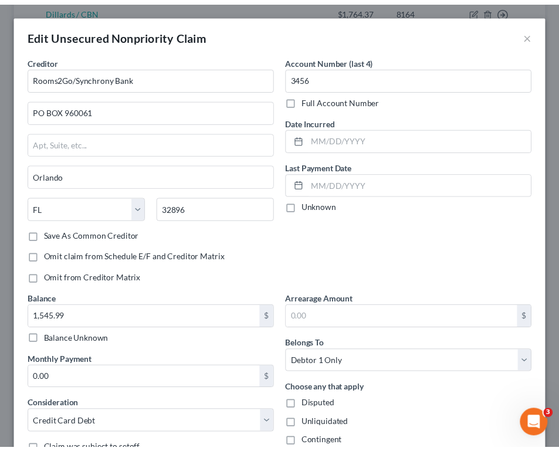
scroll to position [122, 0]
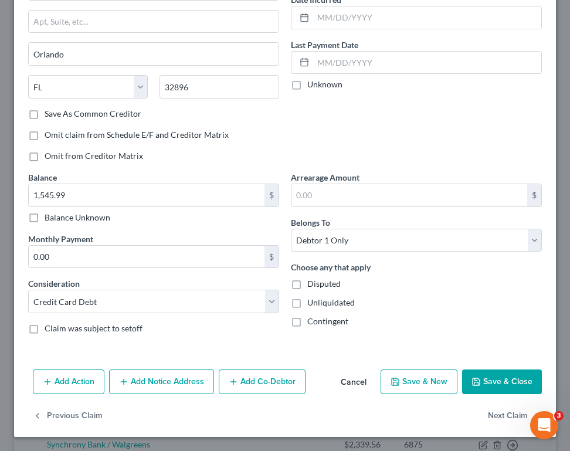
click at [497, 385] on button "Save & Close" at bounding box center [502, 381] width 80 height 25
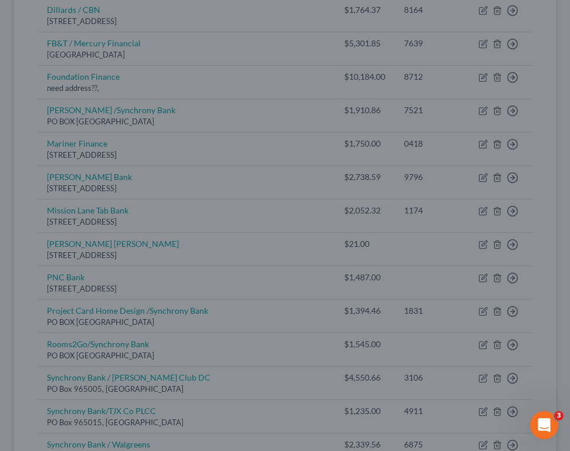
type input "0"
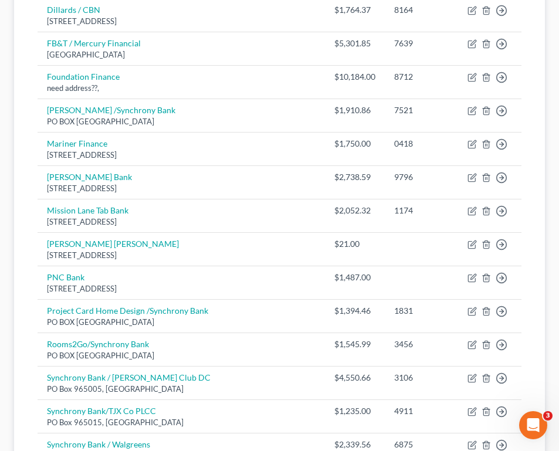
click at [558, 144] on div "[PERSON_NAME] Upgraded Chapter Chapter 7 Status Lead District [GEOGRAPHIC_DATA]…" at bounding box center [279, 171] width 559 height 1203
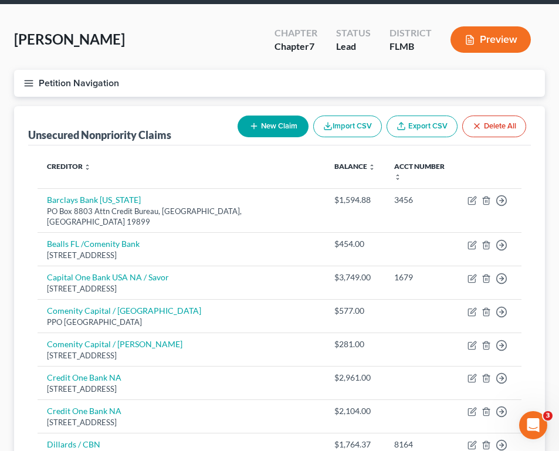
scroll to position [23, 0]
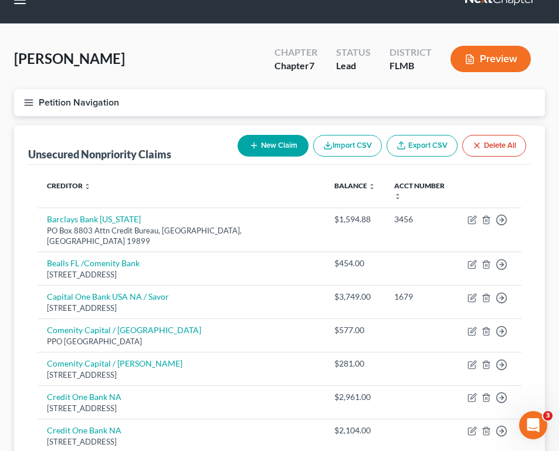
click at [544, 103] on button "Petition Navigation" at bounding box center [279, 102] width 531 height 27
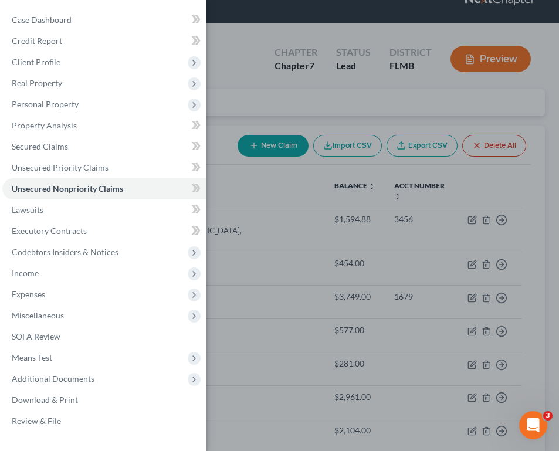
click at [544, 103] on div "Case Dashboard Payments Invoices Payments Payments Credit Report Client Profile" at bounding box center [279, 225] width 559 height 451
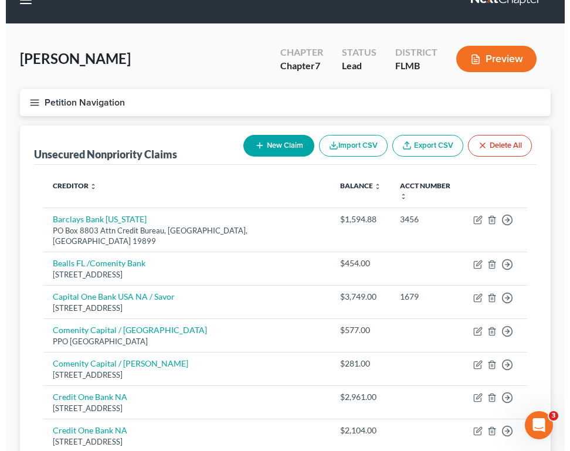
scroll to position [418, 0]
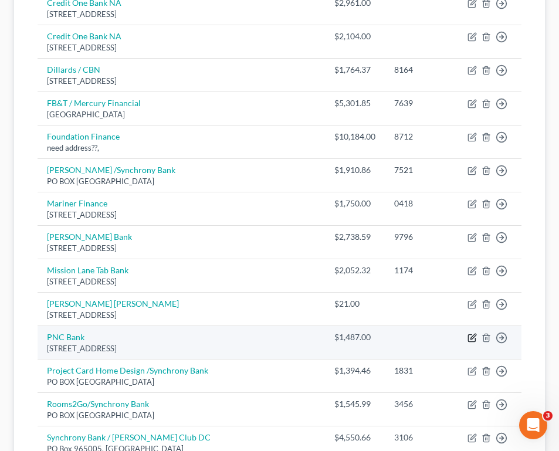
click at [470, 333] on icon "button" at bounding box center [471, 337] width 9 height 9
select select "23"
select select "2"
select select "0"
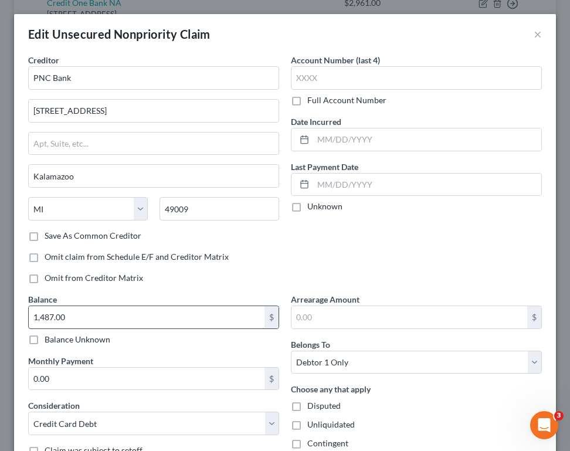
click at [103, 315] on input "1,487.00" at bounding box center [147, 317] width 236 height 22
type input "1,481.76"
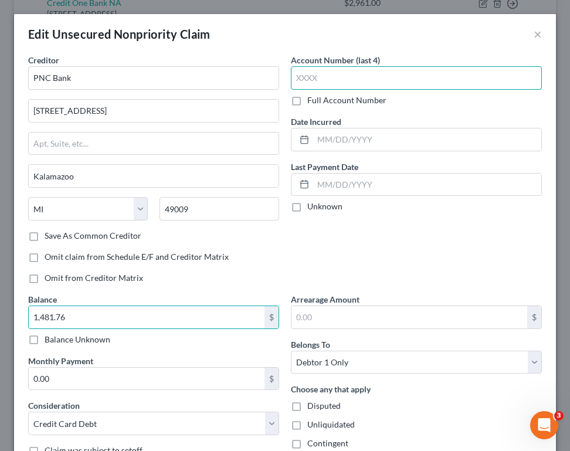
click at [383, 79] on input "text" at bounding box center [416, 77] width 251 height 23
type input "7968"
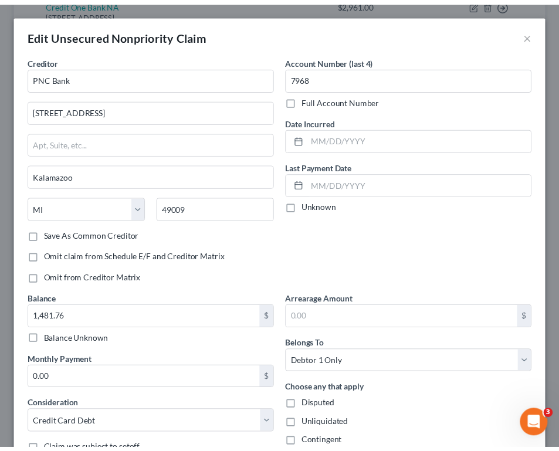
scroll to position [122, 0]
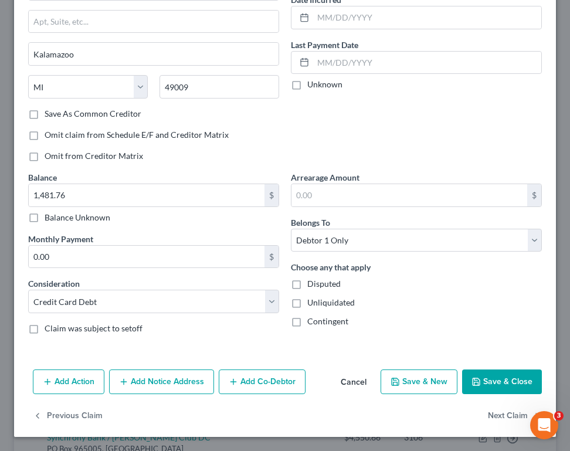
click at [502, 379] on button "Save & Close" at bounding box center [502, 381] width 80 height 25
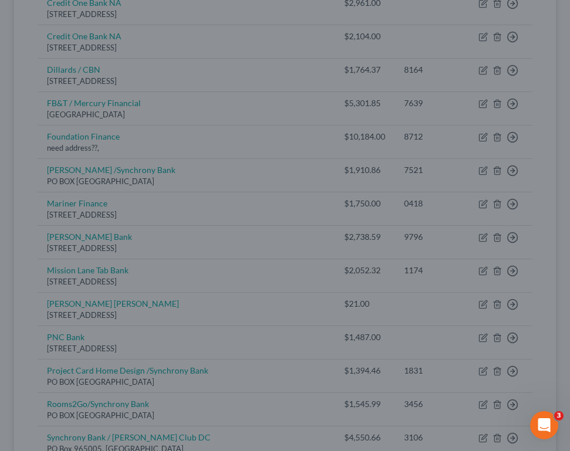
type input "0"
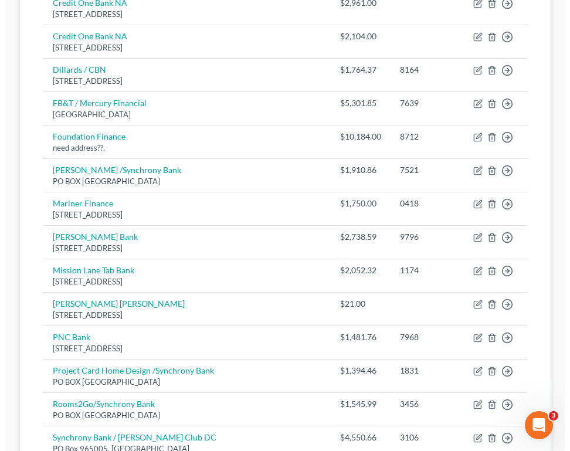
scroll to position [799, 0]
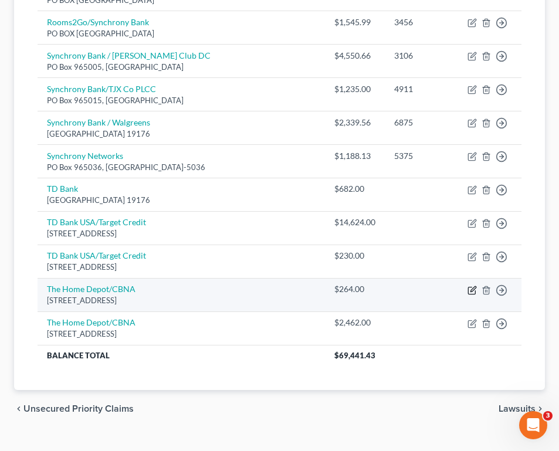
click at [467, 286] on icon "button" at bounding box center [471, 290] width 9 height 9
select select "43"
select select "2"
select select "0"
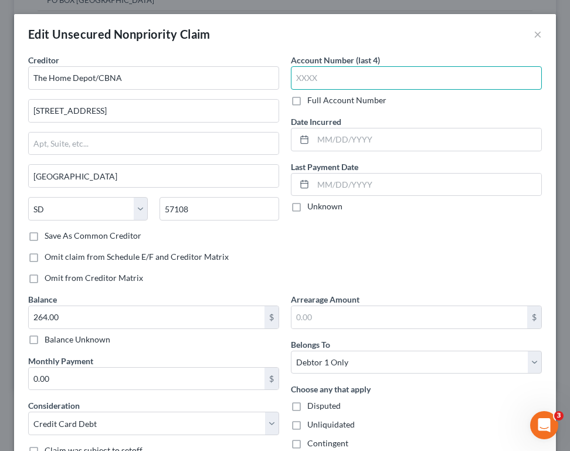
click at [301, 74] on input "text" at bounding box center [416, 77] width 251 height 23
type input "3729"
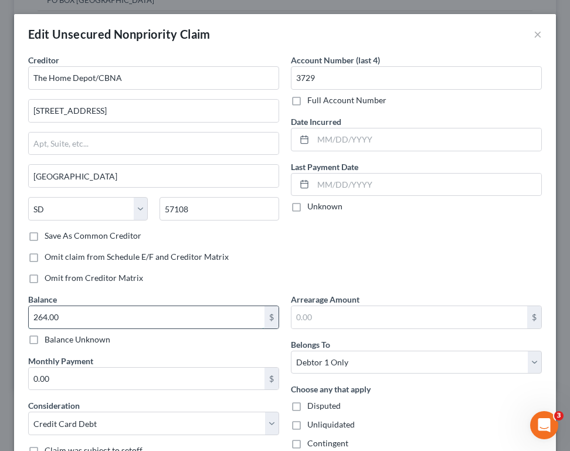
click at [56, 314] on input "264.00" at bounding box center [147, 317] width 236 height 22
type input "2,443.91"
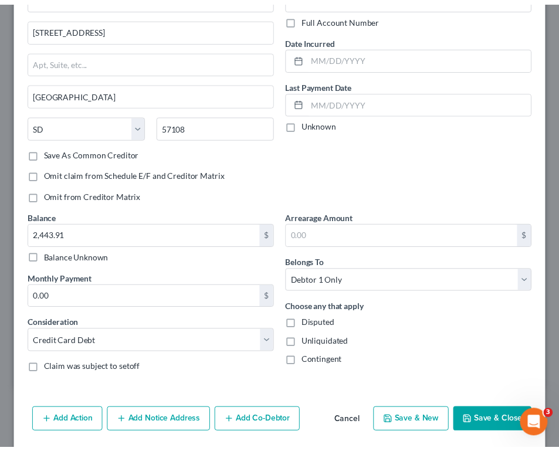
scroll to position [122, 0]
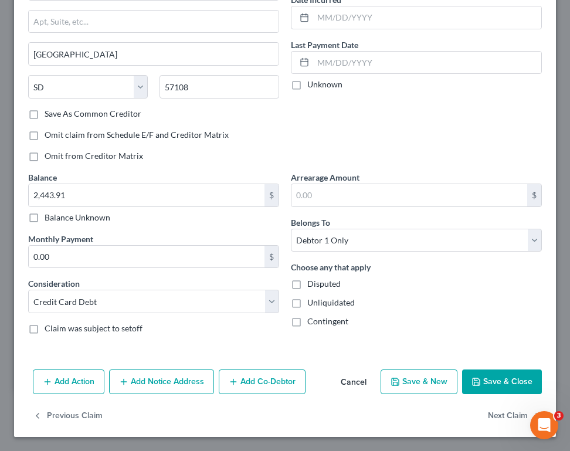
click at [488, 378] on button "Save & Close" at bounding box center [502, 381] width 80 height 25
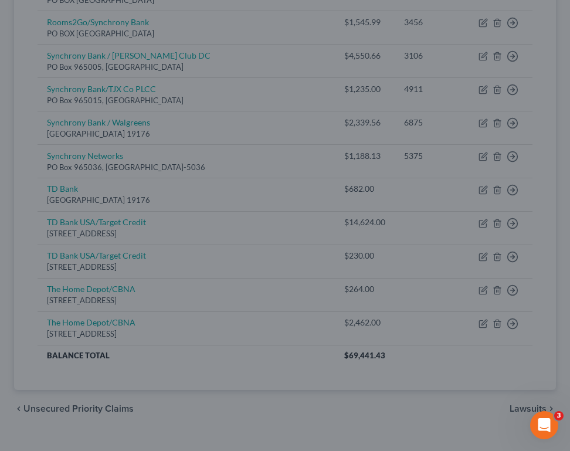
type input "0"
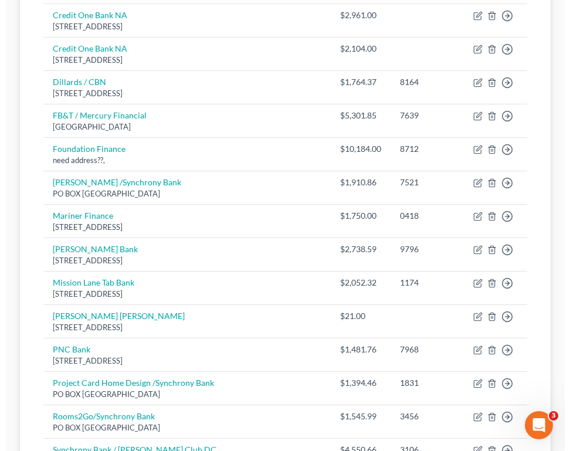
scroll to position [11, 0]
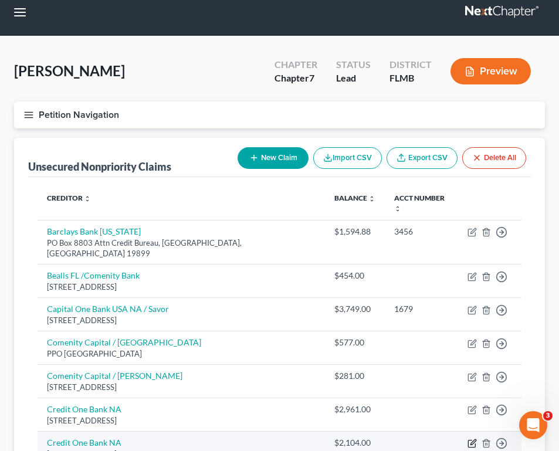
click at [467, 439] on icon "button" at bounding box center [471, 443] width 9 height 9
select select "31"
select select "2"
select select "0"
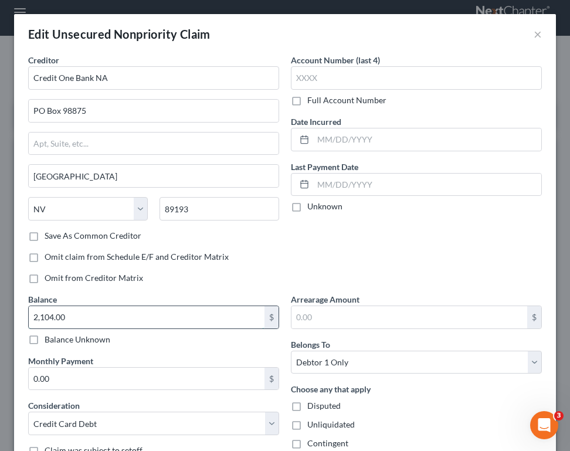
click at [79, 316] on input "2,104.00" at bounding box center [147, 317] width 236 height 22
type input "2,084.24"
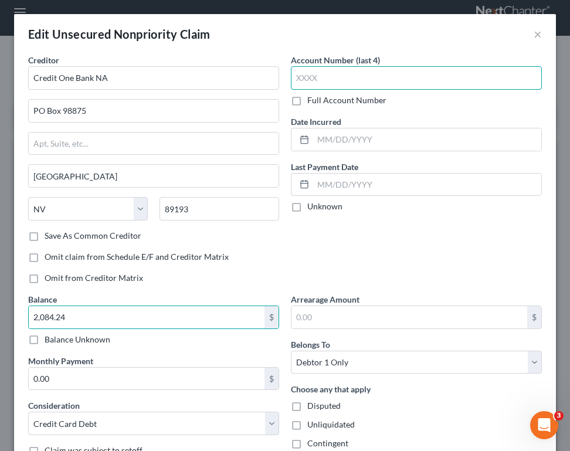
click at [321, 78] on input "text" at bounding box center [416, 77] width 251 height 23
type input "4255"
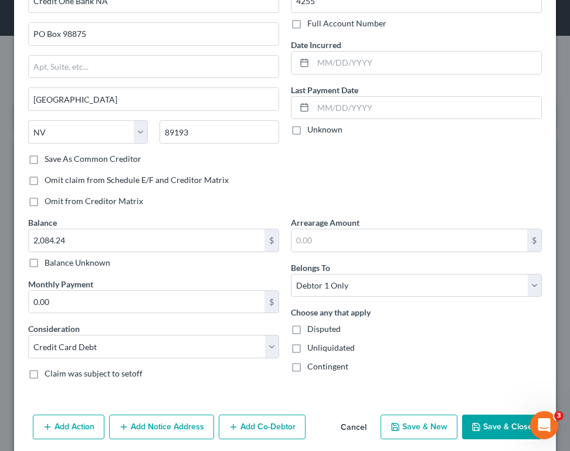
scroll to position [122, 0]
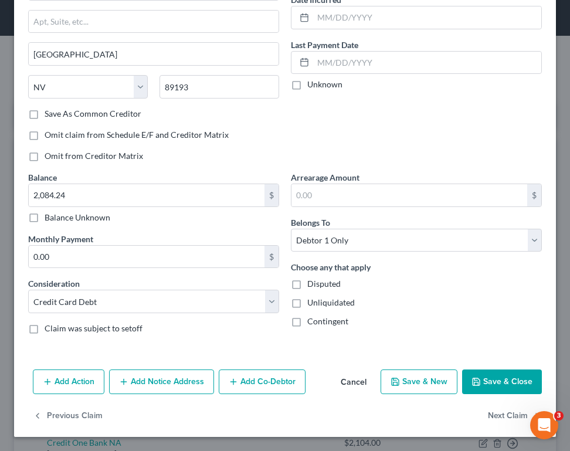
click at [491, 379] on button "Save & Close" at bounding box center [502, 381] width 80 height 25
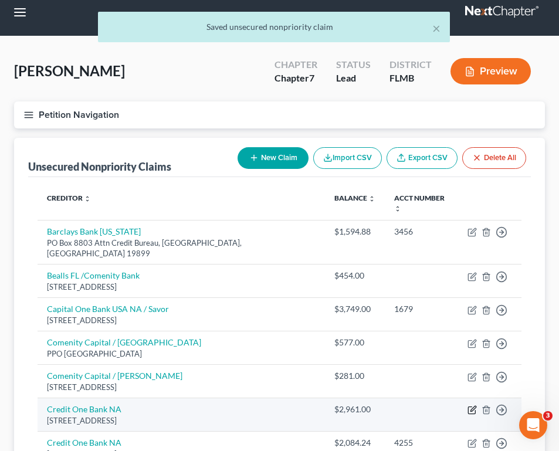
click at [467, 405] on icon "button" at bounding box center [471, 409] width 9 height 9
select select "31"
select select "2"
select select "0"
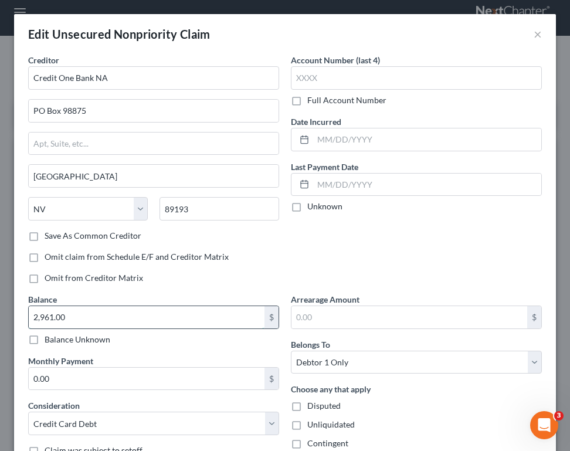
click at [90, 308] on input "2,961.00" at bounding box center [147, 317] width 236 height 22
type input "2,934.58"
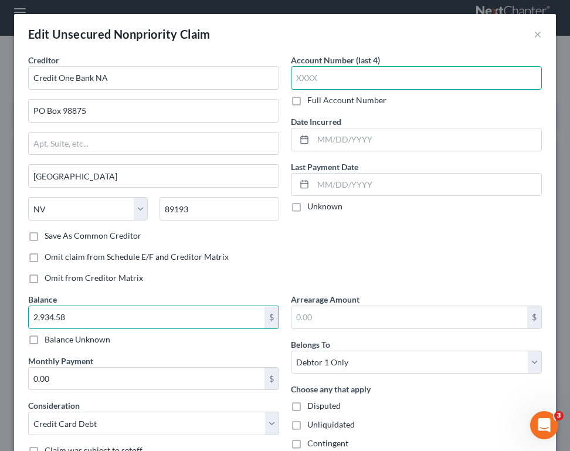
click at [311, 77] on input "text" at bounding box center [416, 77] width 251 height 23
type input "5811"
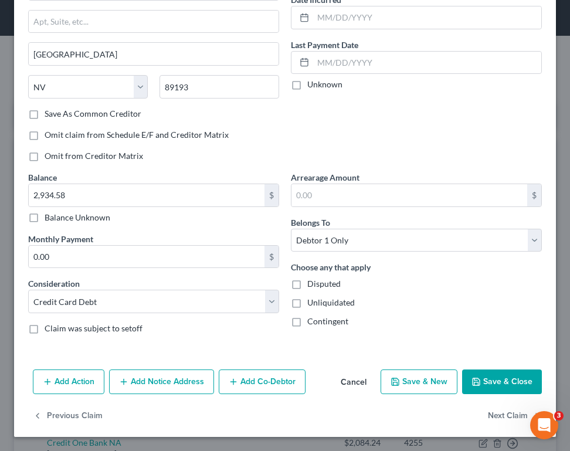
click at [490, 375] on button "Save & Close" at bounding box center [502, 381] width 80 height 25
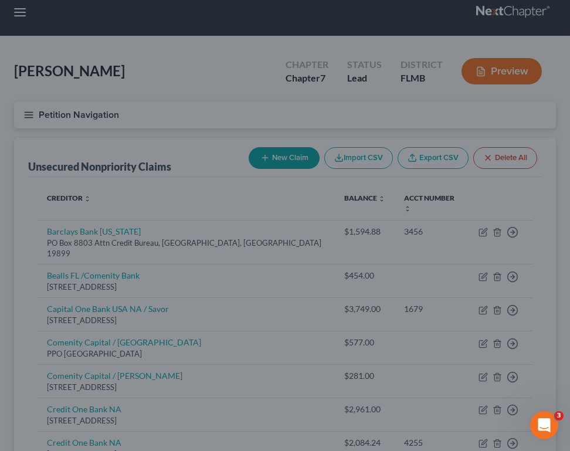
type input "0"
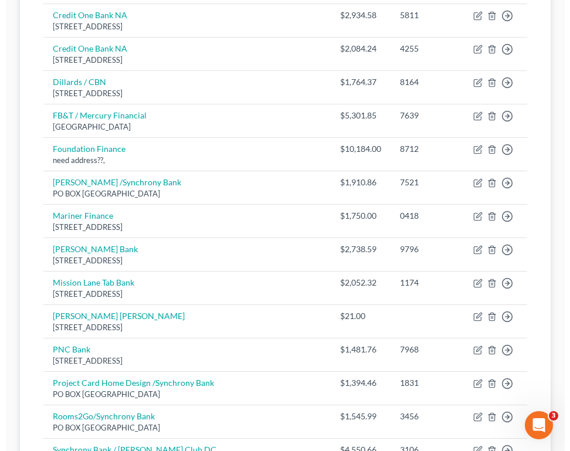
scroll to position [799, 0]
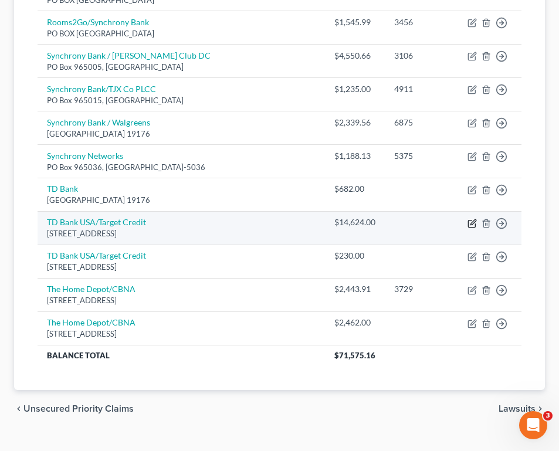
click at [469, 219] on icon "button" at bounding box center [471, 223] width 9 height 9
select select "24"
select select "2"
select select "0"
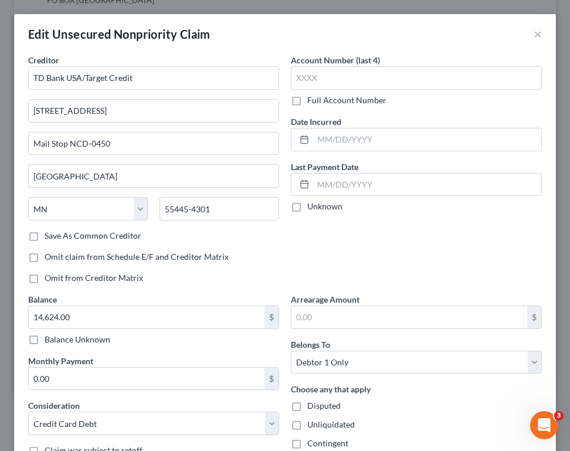
click at [177, 62] on div "Creditor * TD Bank USA/Target Credit" at bounding box center [153, 72] width 251 height 36
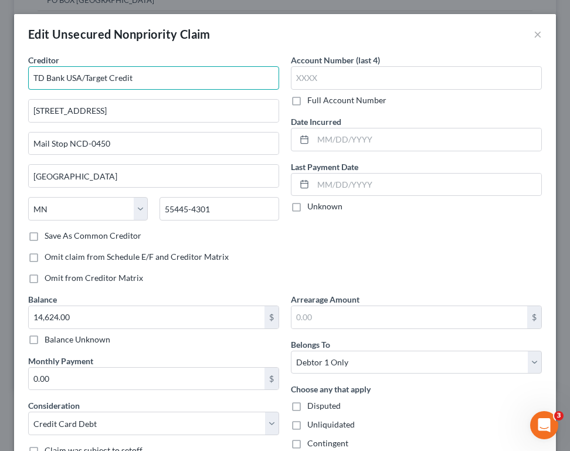
click at [173, 84] on input "TD Bank USA/Target Credit" at bounding box center [153, 77] width 251 height 23
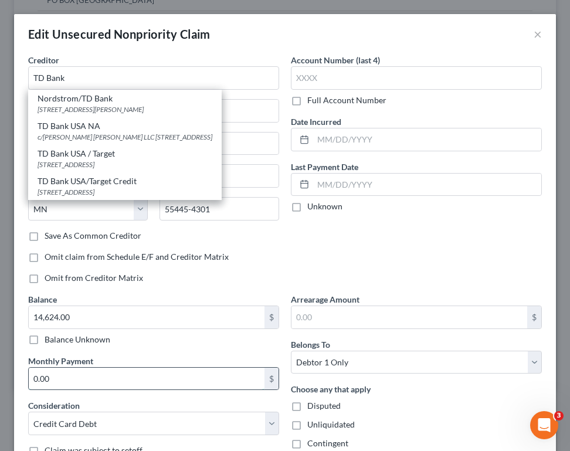
click at [130, 381] on input "0.00" at bounding box center [147, 379] width 236 height 22
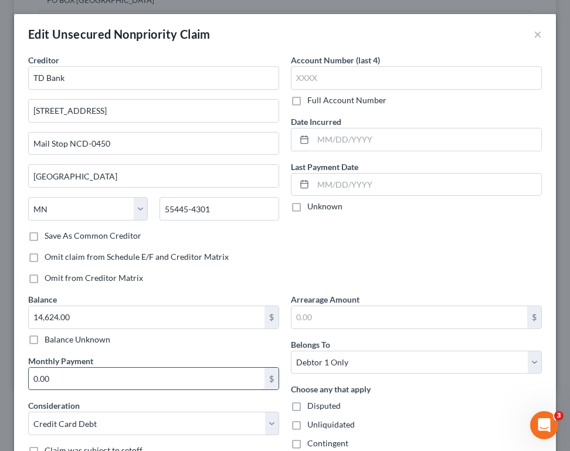
type input "TD Bank"
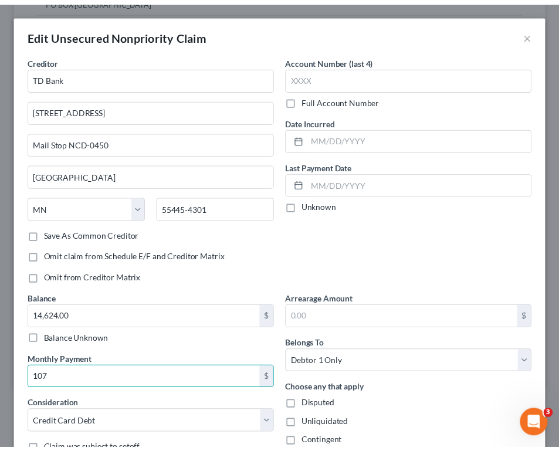
scroll to position [122, 0]
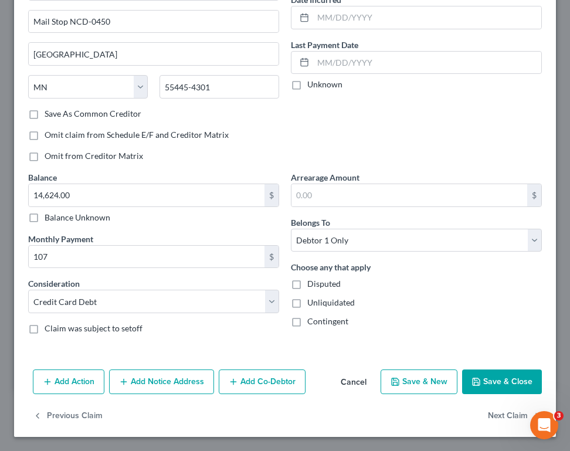
click at [493, 375] on button "Save & Close" at bounding box center [502, 381] width 80 height 25
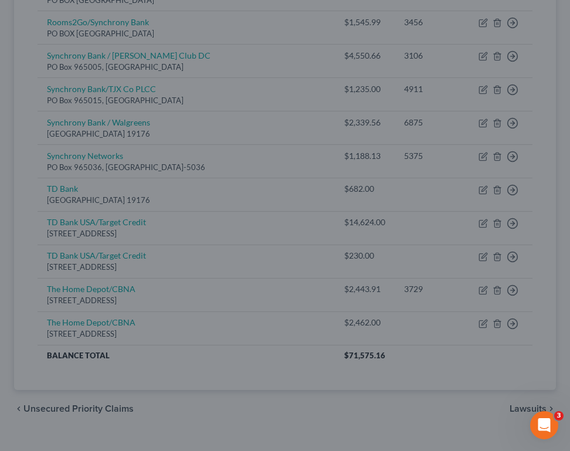
type input "107.00"
type input "0"
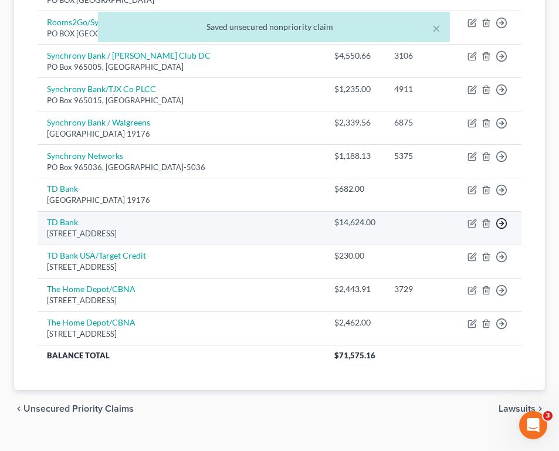
click at [501, 222] on polyline "button" at bounding box center [502, 224] width 2 height 4
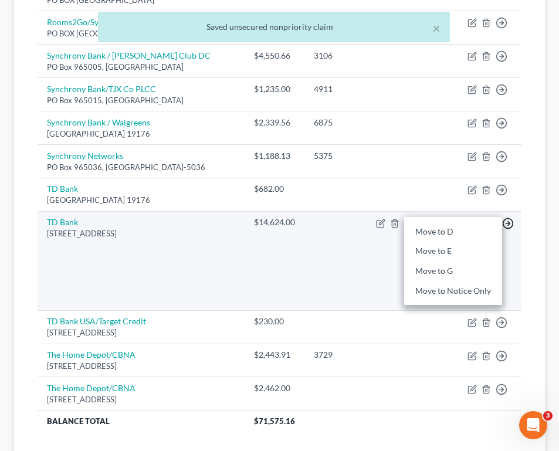
scroll to position [820, 0]
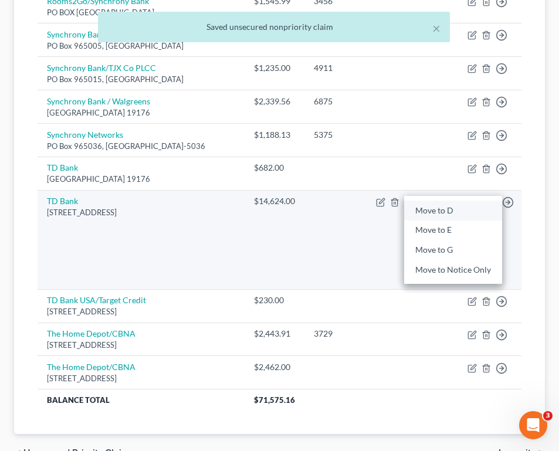
click at [470, 211] on link "Move to D" at bounding box center [453, 211] width 98 height 20
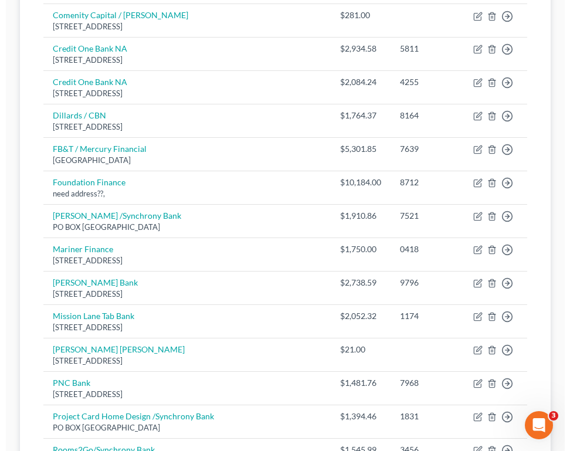
scroll to position [0, 0]
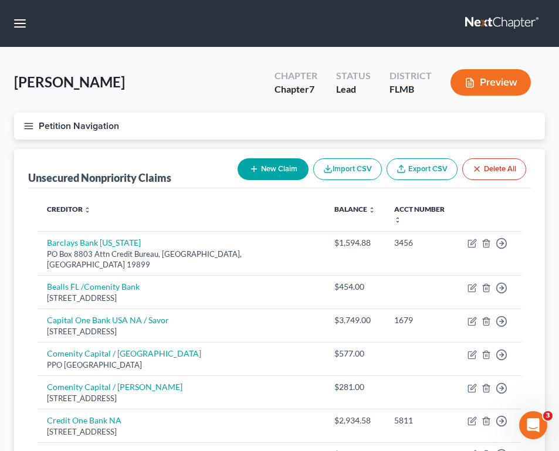
click at [29, 124] on icon "button" at bounding box center [28, 126] width 11 height 11
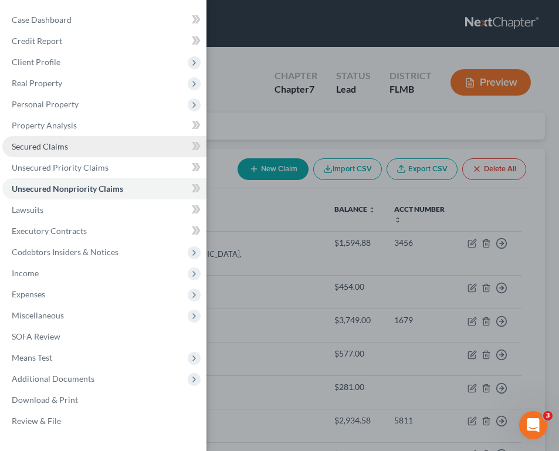
click at [69, 144] on link "Secured Claims" at bounding box center [104, 146] width 204 height 21
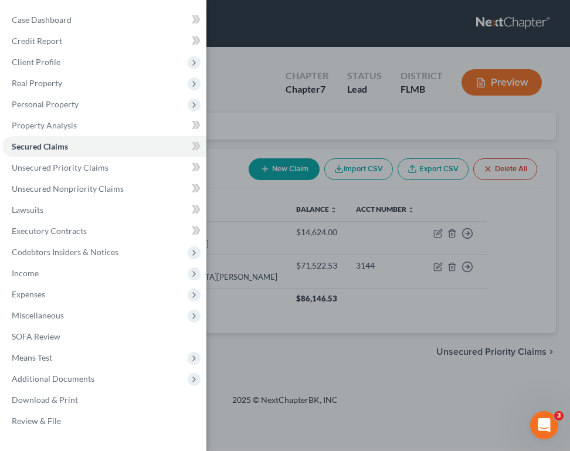
click at [362, 192] on div "Case Dashboard Payments Invoices Payments Payments Credit Report Client Profile" at bounding box center [285, 225] width 570 height 451
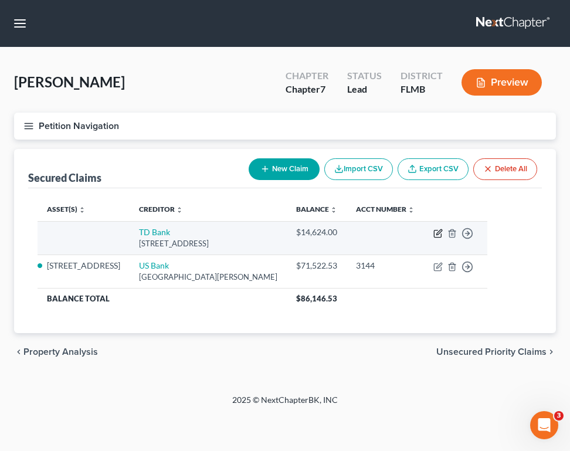
click at [443, 238] on icon "button" at bounding box center [437, 233] width 9 height 9
select select "24"
select select "0"
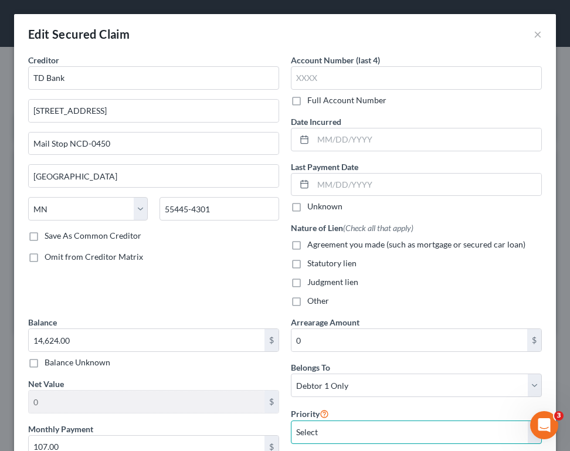
click at [333, 437] on select "Select 1st 2nd 3rd 4th 5th 6th 7th 8th 9th 10th 11th 12th 13th 14th 15th 16th 1…" at bounding box center [416, 431] width 251 height 23
select select "1"
click at [291, 420] on select "Select 1st 2nd 3rd 4th 5th 6th 7th 8th 9th 10th 11th 12th 13th 14th 15th 16th 1…" at bounding box center [416, 431] width 251 height 23
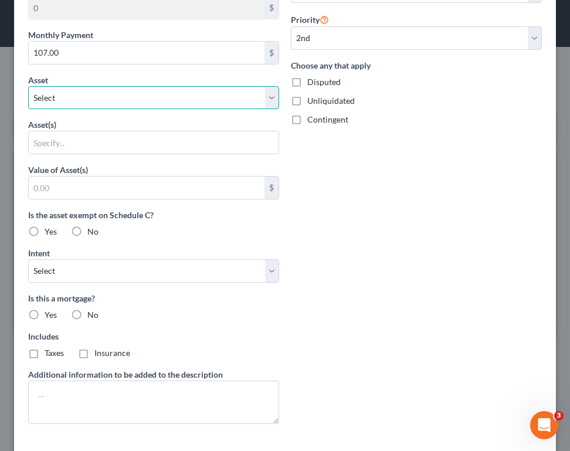
click at [90, 86] on select "Select Other Multiple Assets TD Bank Checking Account (Checking Account) - $1.0…" at bounding box center [153, 97] width 251 height 23
select select "3"
click at [28, 110] on select "Select Other Multiple Assets TD Bank Checking Account (Checking Account) - $1.0…" at bounding box center [153, 97] width 251 height 23
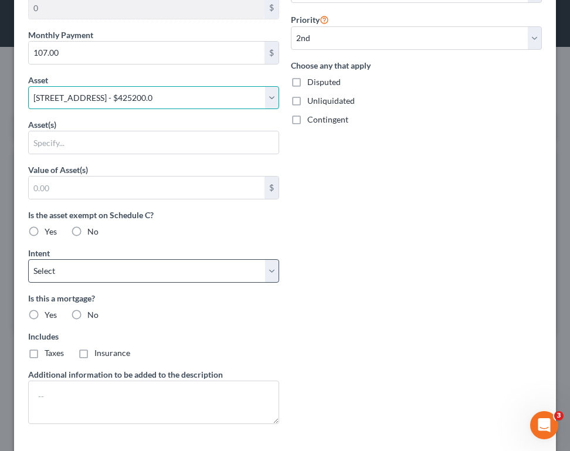
select select "0"
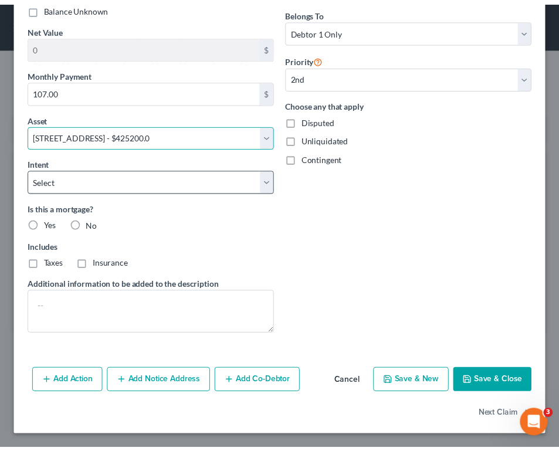
scroll to position [355, 0]
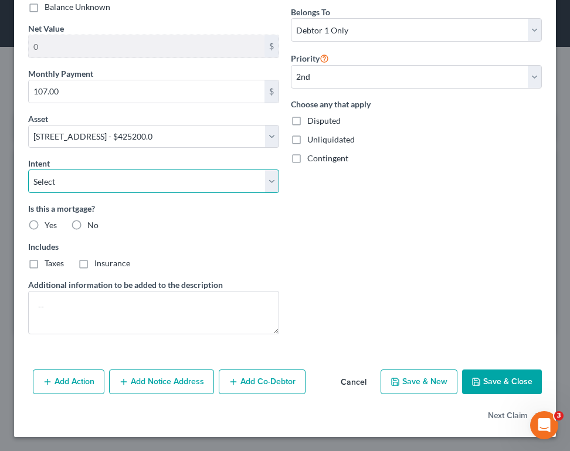
click at [111, 176] on select "Select Surrender Redeem Reaffirm Avoid Other" at bounding box center [153, 180] width 251 height 23
select select "2"
click at [28, 169] on select "Select Surrender Redeem Reaffirm Avoid Other" at bounding box center [153, 180] width 251 height 23
click at [87, 222] on label "No" at bounding box center [92, 225] width 11 height 12
click at [92, 222] on input "No" at bounding box center [96, 223] width 8 height 8
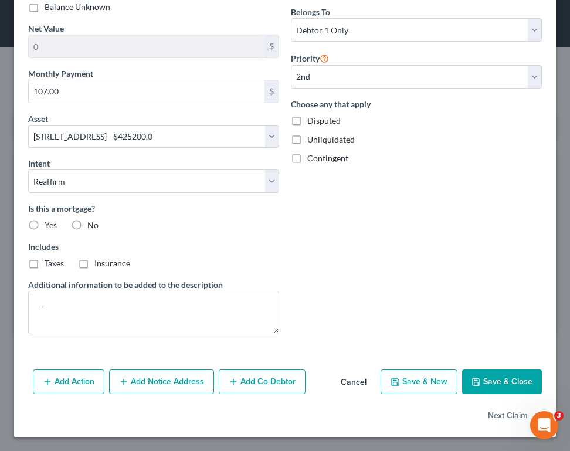
radio input "true"
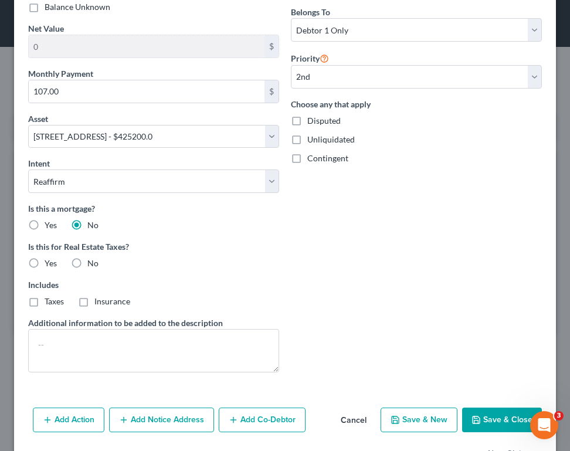
click at [87, 267] on label "No" at bounding box center [92, 263] width 11 height 12
click at [92, 265] on input "No" at bounding box center [96, 261] width 8 height 8
radio input "true"
click at [45, 224] on label "Yes" at bounding box center [51, 225] width 12 height 12
click at [49, 224] on input "Yes" at bounding box center [53, 223] width 8 height 8
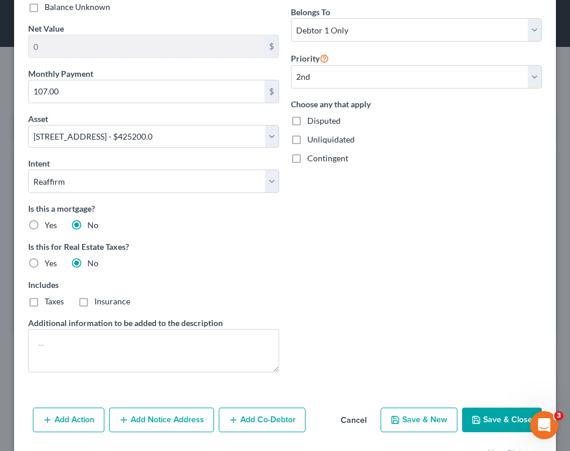
radio input "true"
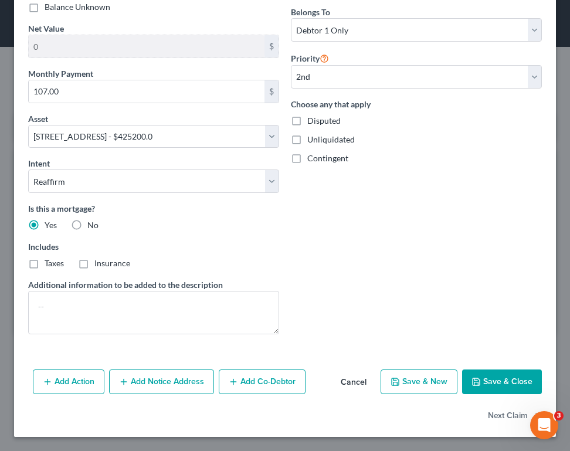
click at [471, 381] on icon "button" at bounding box center [475, 381] width 9 height 9
select select
select select "1"
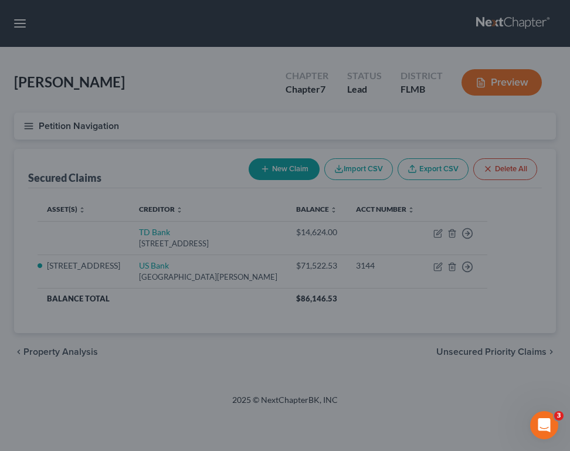
type input "339,053.47"
select select "3"
select select "0"
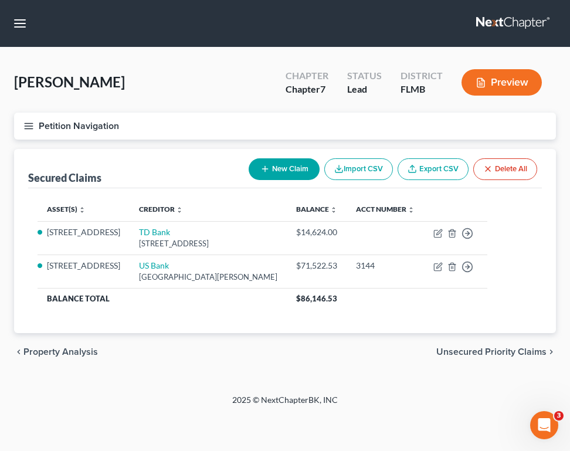
click at [269, 219] on th "Creditor expand_more expand_less unfold_more" at bounding box center [208, 209] width 157 height 23
click at [38, 127] on button "Petition Navigation" at bounding box center [285, 126] width 542 height 27
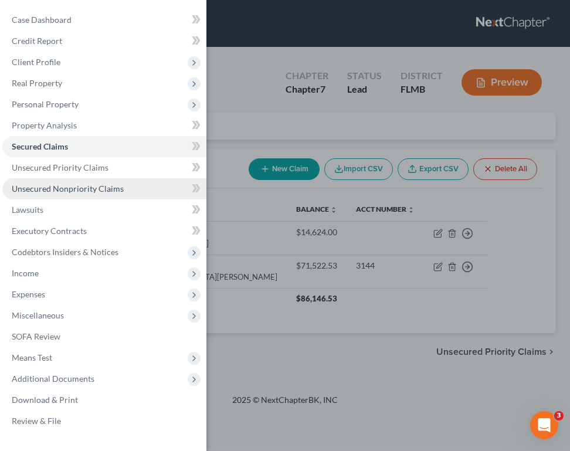
click at [91, 194] on link "Unsecured Nonpriority Claims" at bounding box center [104, 188] width 204 height 21
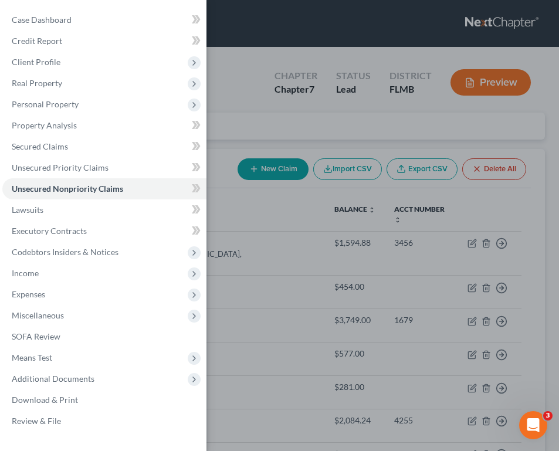
click at [269, 178] on div "Case Dashboard Payments Invoices Payments Payments Credit Report Client Profile" at bounding box center [279, 225] width 559 height 451
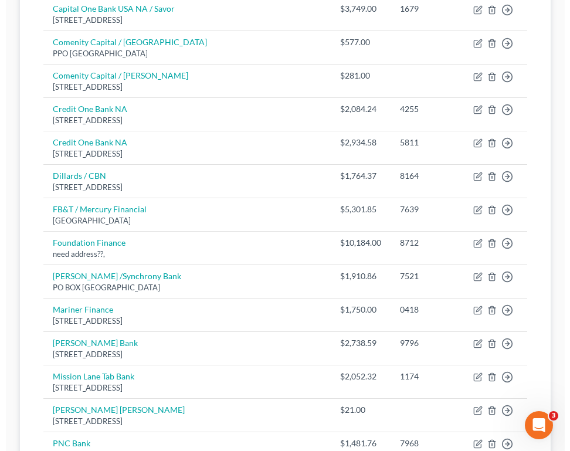
scroll to position [287, 0]
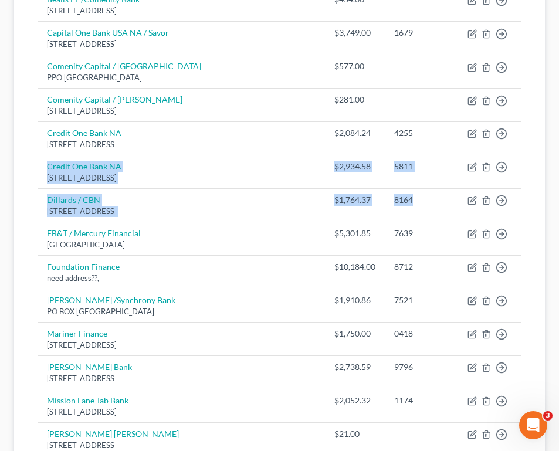
drag, startPoint x: 554, startPoint y: 171, endPoint x: 555, endPoint y: 125, distance: 45.8
click at [555, 125] on div "[PERSON_NAME] Upgraded Chapter Chapter 7 Status Lead District [GEOGRAPHIC_DATA]…" at bounding box center [279, 344] width 559 height 1169
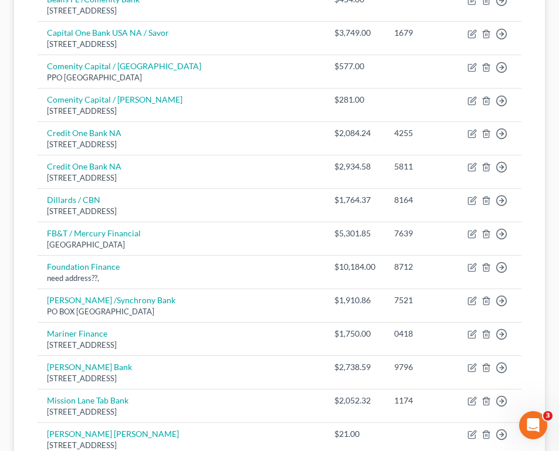
drag, startPoint x: 555, startPoint y: 125, endPoint x: 544, endPoint y: 215, distance: 90.4
click at [544, 215] on div "Unsecured Nonpriority Claims New Claim Import CSV Export CSV Delete All Credito…" at bounding box center [279, 365] width 531 height 1007
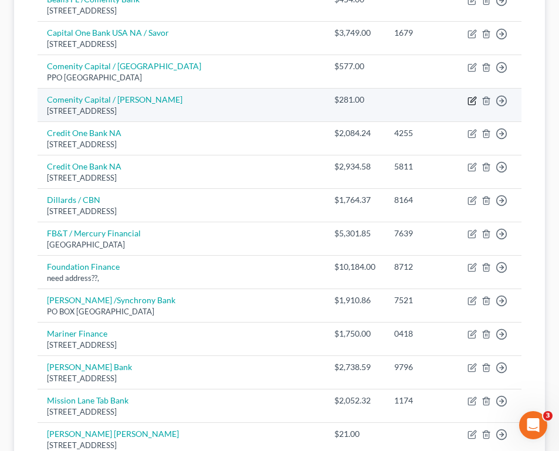
click at [470, 97] on icon "button" at bounding box center [472, 99] width 5 height 5
select select "36"
select select "2"
select select "0"
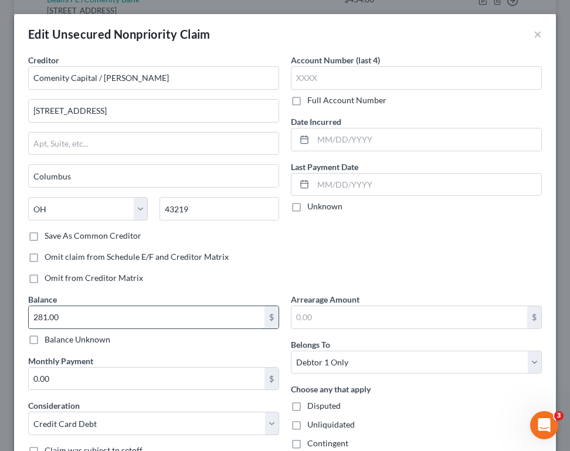
click at [131, 321] on input "281.00" at bounding box center [147, 317] width 236 height 22
type input "344.18"
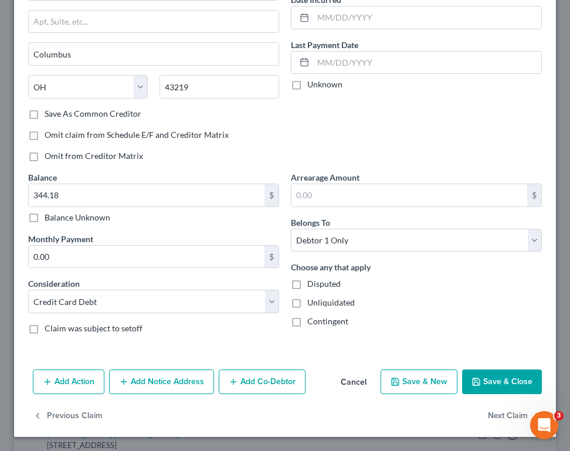
click at [507, 378] on button "Save & Close" at bounding box center [502, 381] width 80 height 25
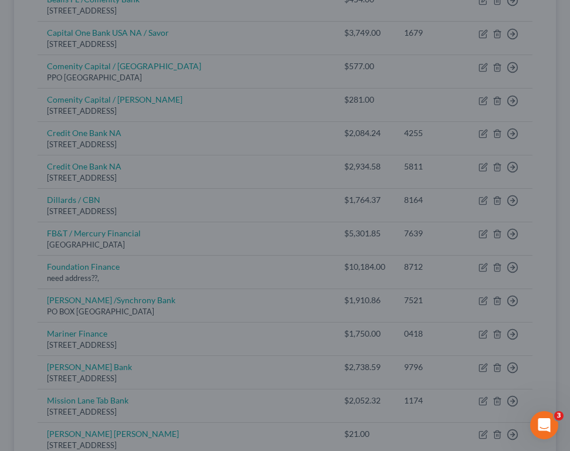
type input "0"
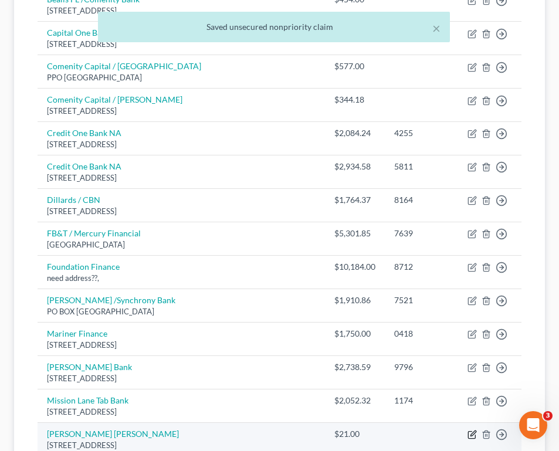
click at [467, 430] on icon "button" at bounding box center [471, 434] width 9 height 9
select select "52"
select select "2"
select select "0"
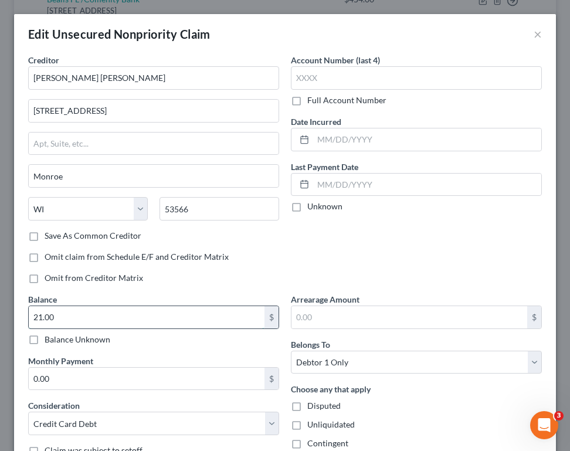
click at [94, 321] on input "21.00" at bounding box center [147, 317] width 236 height 22
type input "59.00"
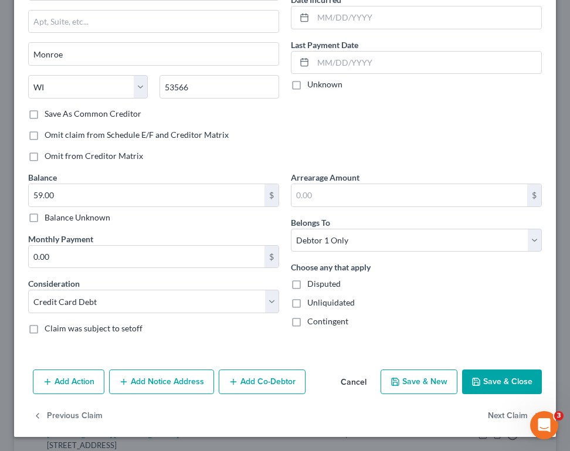
click at [507, 374] on button "Save & Close" at bounding box center [502, 381] width 80 height 25
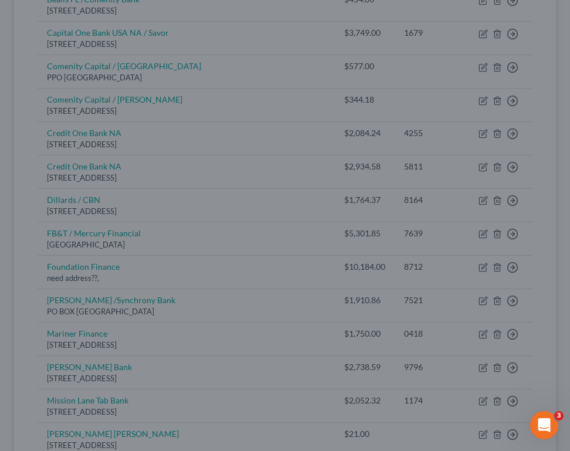
type input "0"
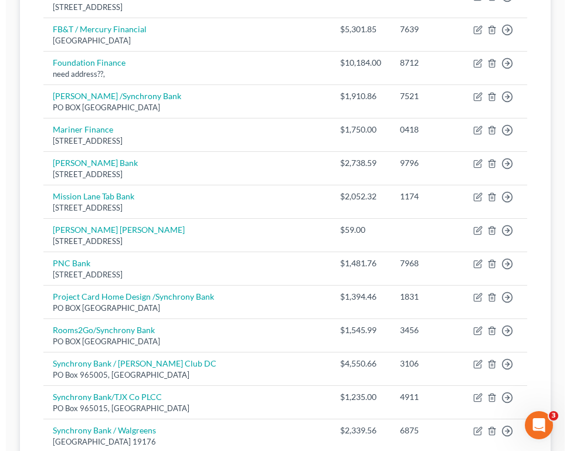
scroll to position [766, 0]
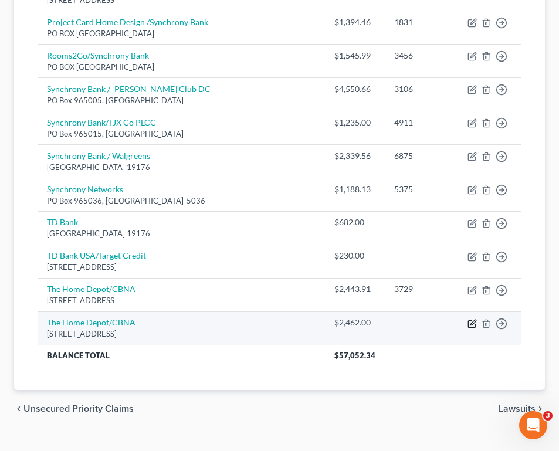
click at [467, 319] on icon "button" at bounding box center [471, 323] width 9 height 9
select select "43"
select select "2"
select select "0"
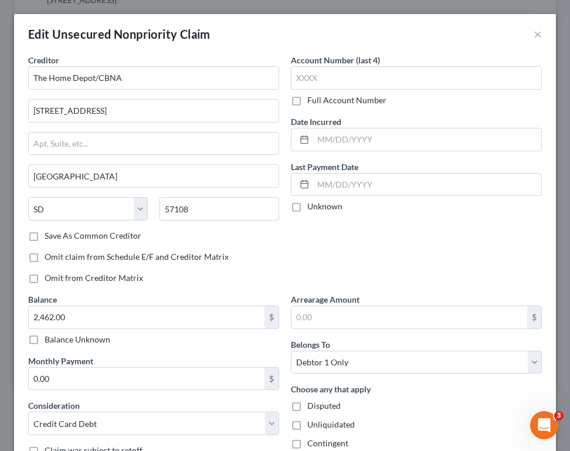
click at [161, 302] on div "Balance 2,462.00 $ Balance Unknown Balance Undetermined 2,462.00 $ Balance Unkn…" at bounding box center [153, 319] width 251 height 52
click at [157, 318] on input "2,462.00" at bounding box center [147, 317] width 236 height 22
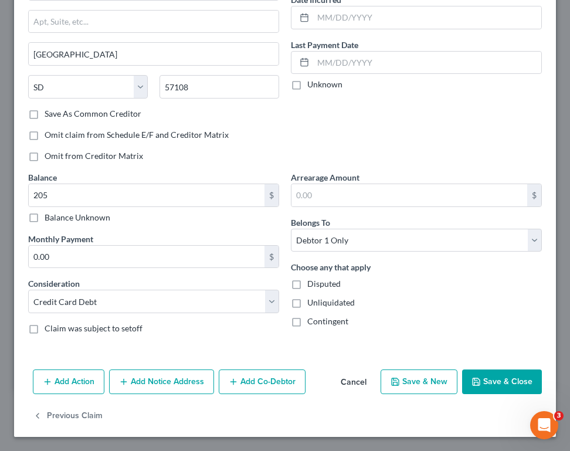
click at [471, 378] on icon "button" at bounding box center [475, 381] width 9 height 9
type input "205.00"
type input "0"
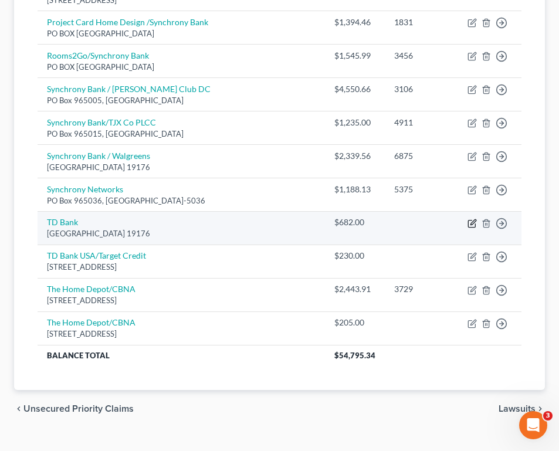
click at [469, 219] on icon "button" at bounding box center [471, 223] width 9 height 9
select select "39"
select select "2"
select select "0"
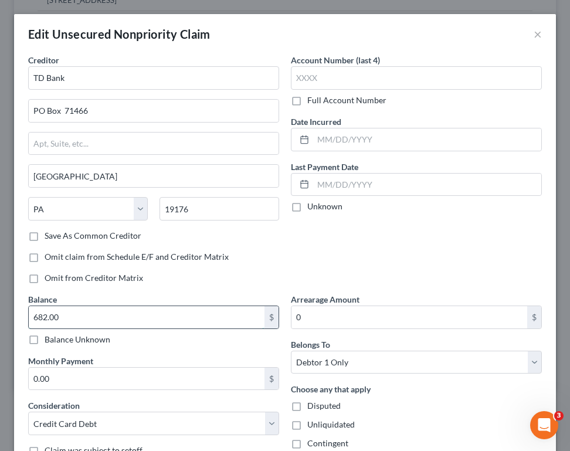
click at [72, 306] on input "682.00" at bounding box center [147, 317] width 236 height 22
type input "624.36"
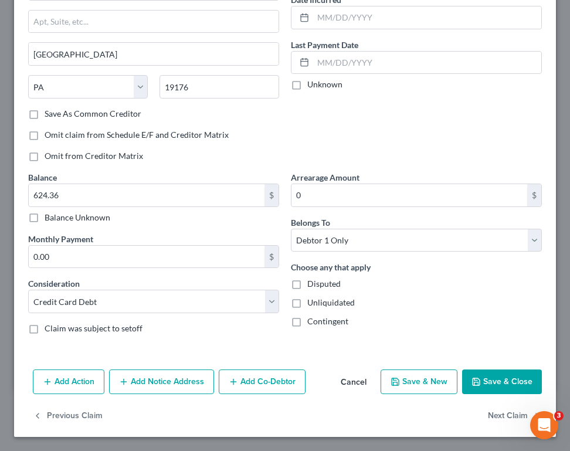
click at [492, 375] on button "Save & Close" at bounding box center [502, 381] width 80 height 25
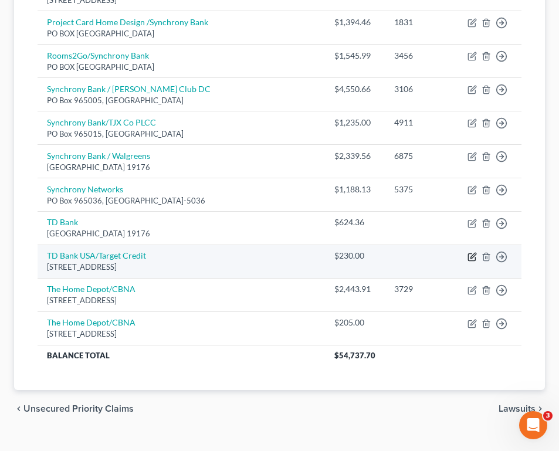
click at [470, 253] on icon "button" at bounding box center [472, 255] width 5 height 5
select select "24"
select select "2"
select select "0"
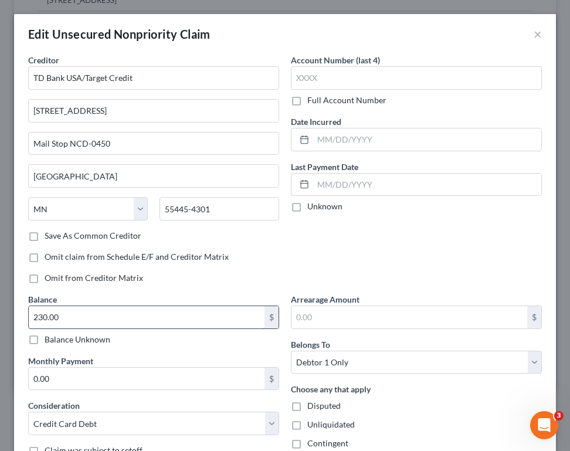
click at [118, 313] on input "230.00" at bounding box center [147, 317] width 236 height 22
type input "189.10"
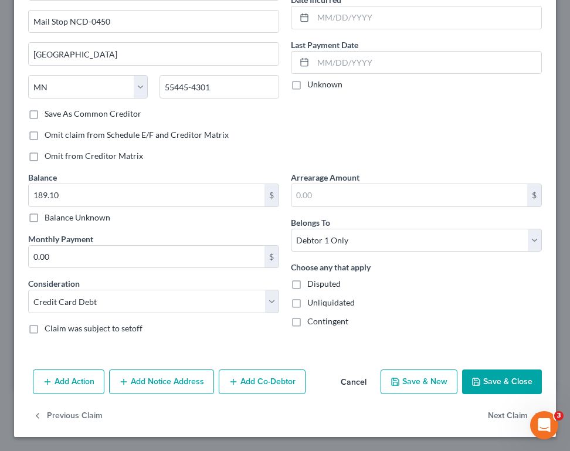
click at [507, 379] on button "Save & Close" at bounding box center [502, 381] width 80 height 25
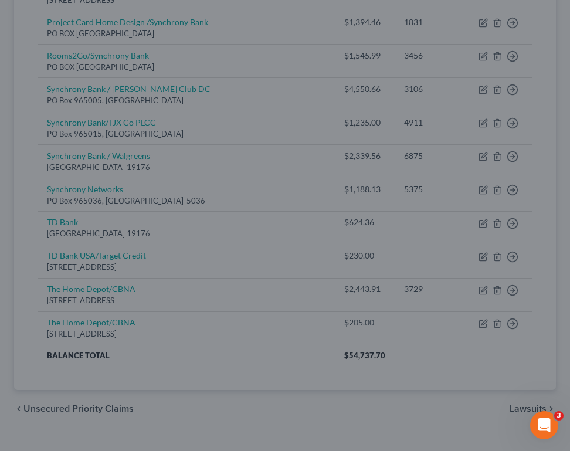
type input "0"
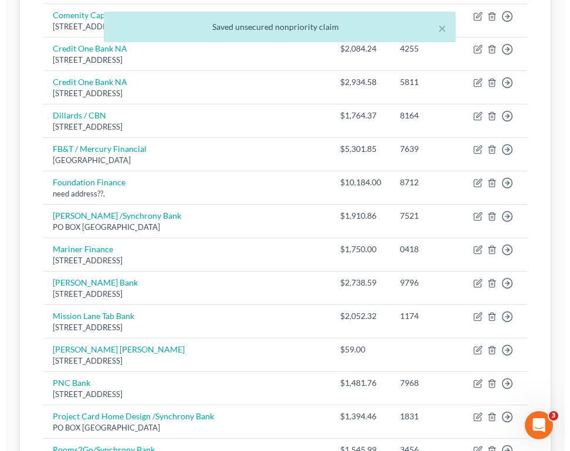
scroll to position [0, 0]
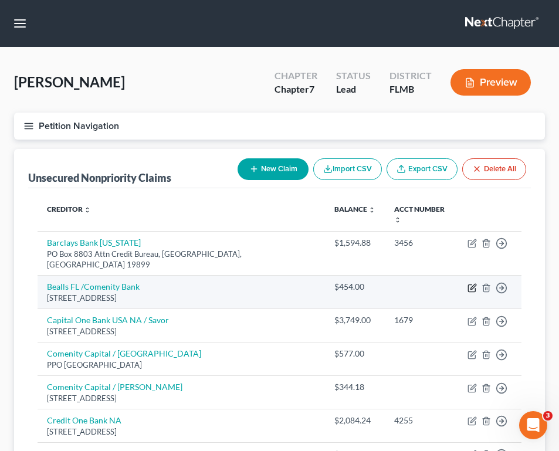
click at [467, 283] on icon "button" at bounding box center [471, 287] width 9 height 9
select select "36"
select select "2"
select select "0"
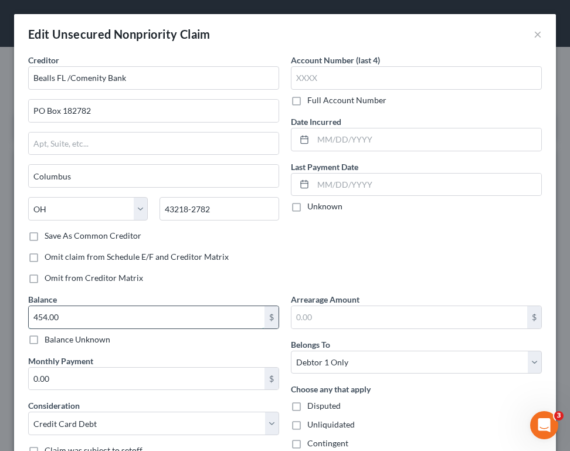
click at [141, 323] on input "454.00" at bounding box center [147, 317] width 236 height 22
type input "483.10"
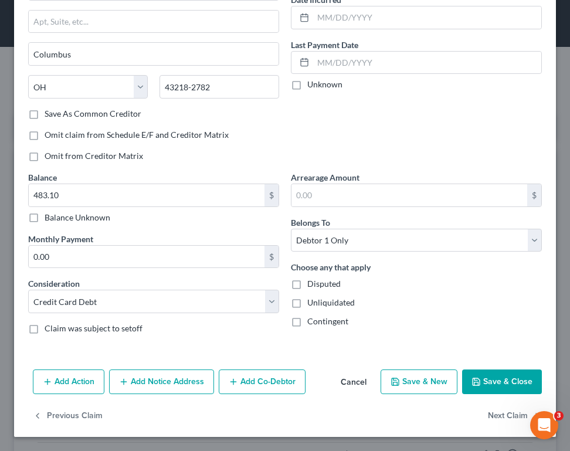
click at [486, 388] on button "Save & Close" at bounding box center [502, 381] width 80 height 25
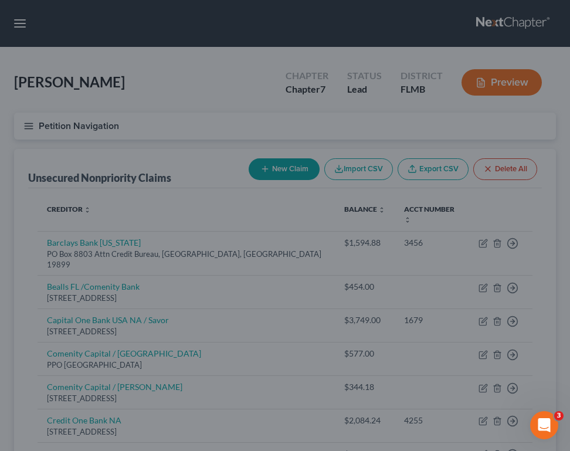
type input "0"
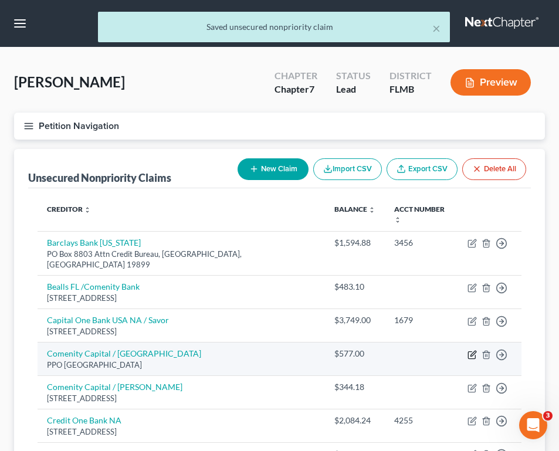
click at [467, 350] on icon "button" at bounding box center [471, 354] width 9 height 9
select select "36"
select select "2"
select select "0"
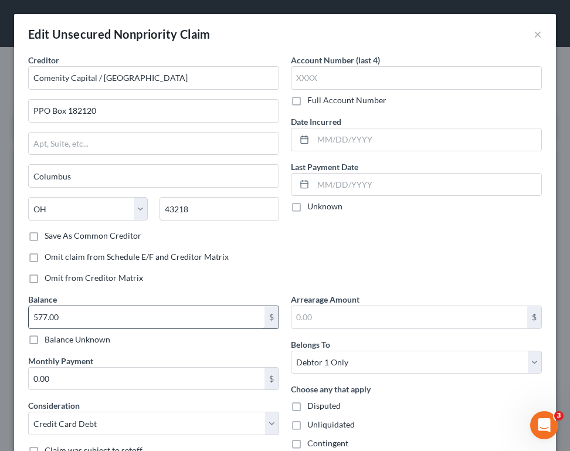
click at [202, 310] on input "577.00" at bounding box center [147, 317] width 236 height 22
type input "590.00"
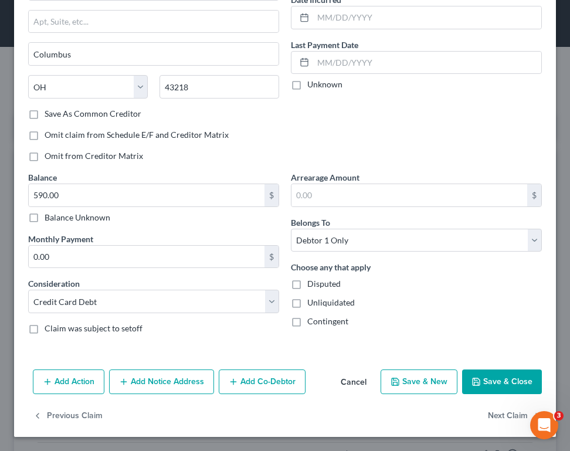
click at [481, 375] on button "Save & Close" at bounding box center [502, 381] width 80 height 25
type input "0"
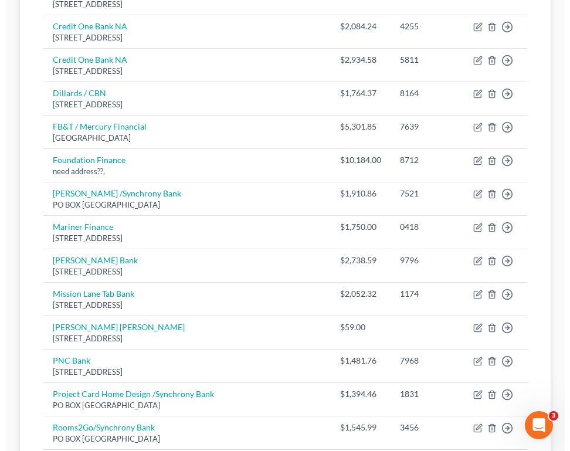
scroll to position [766, 0]
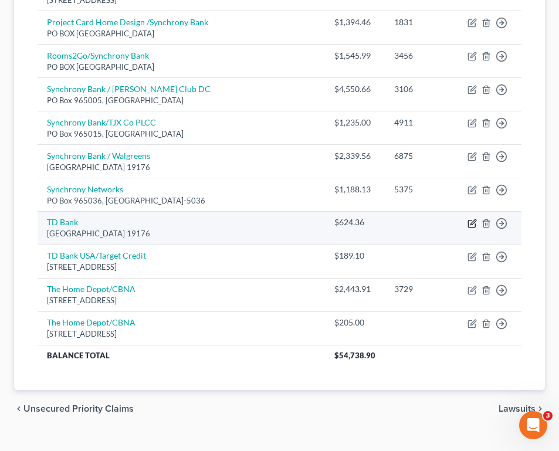
click at [470, 219] on icon "button" at bounding box center [471, 223] width 9 height 9
select select "39"
select select "2"
select select "0"
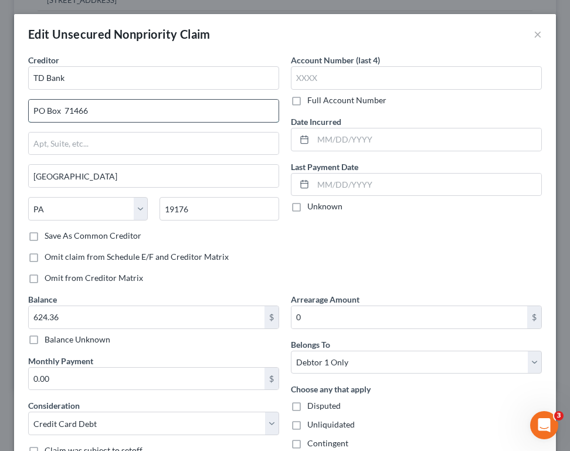
click at [154, 110] on input "PO Box 71466" at bounding box center [154, 111] width 250 height 22
type input "PO Box 5400"
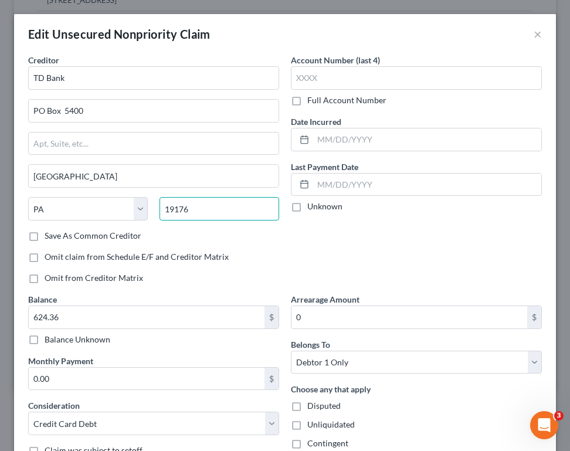
click at [199, 204] on input "19176" at bounding box center [220, 208] width 120 height 23
type input "1"
type input "04243"
type input "Lewiston"
select select "20"
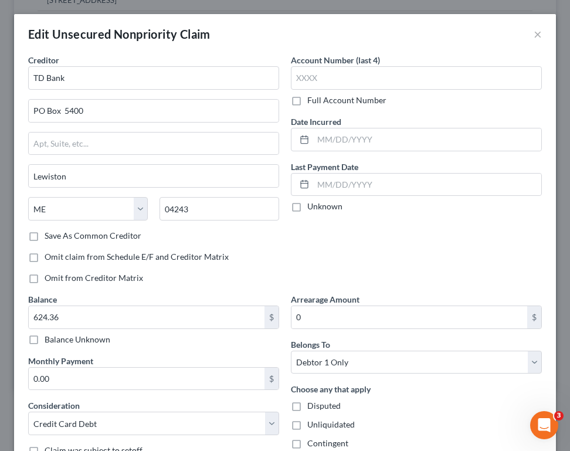
click at [253, 232] on div "Save As Common Creditor" at bounding box center [153, 236] width 251 height 12
click at [116, 239] on label "Save As Common Creditor" at bounding box center [93, 236] width 97 height 12
click at [57, 238] on input "Save As Common Creditor" at bounding box center [53, 234] width 8 height 8
checkbox input "true"
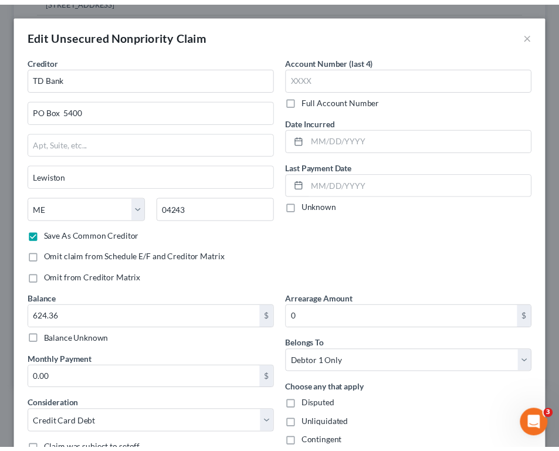
scroll to position [122, 0]
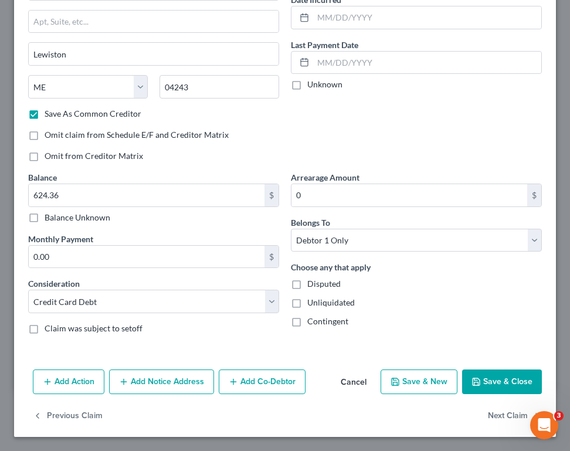
click at [334, 383] on button "Cancel" at bounding box center [353, 382] width 45 height 23
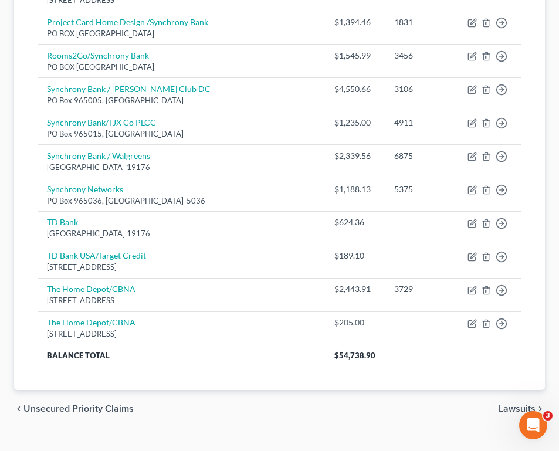
click at [118, 394] on div "chevron_left Unsecured Priority Claims Lawsuits chevron_right" at bounding box center [279, 409] width 531 height 38
click at [111, 404] on span "Unsecured Priority Claims" at bounding box center [78, 408] width 110 height 9
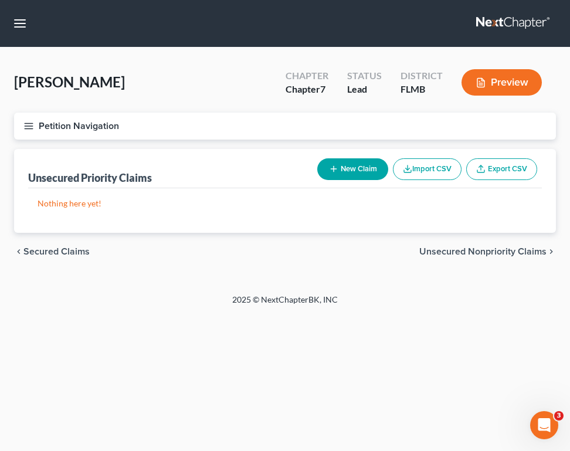
click at [80, 256] on span "Secured Claims" at bounding box center [56, 251] width 66 height 9
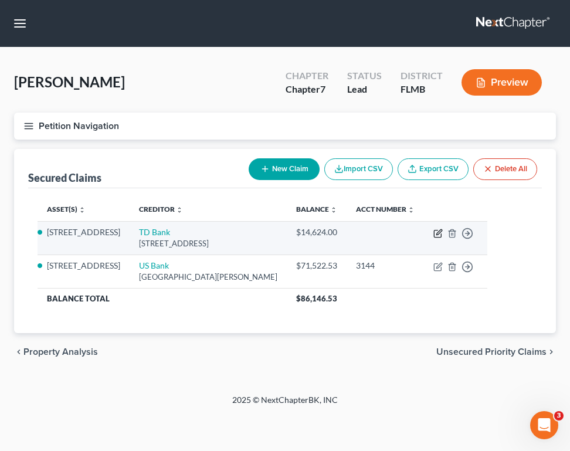
click at [443, 238] on icon "button" at bounding box center [437, 233] width 9 height 9
select select "24"
select select "2"
select select "0"
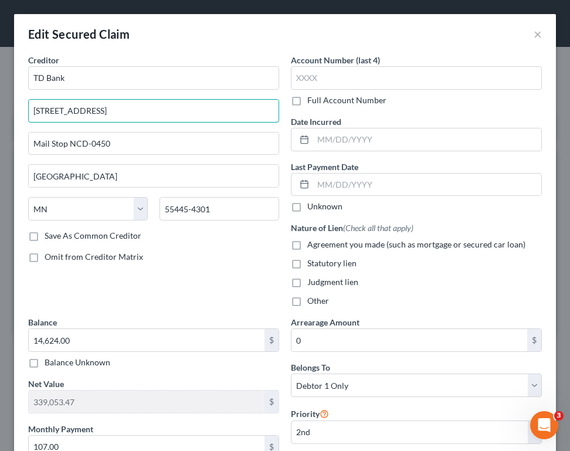
drag, startPoint x: 115, startPoint y: 115, endPoint x: -81, endPoint y: 95, distance: 196.9
click at [0, 95] on html "Home New Case Client Portal Saint Michael's Legal Center for Women and Children…" at bounding box center [285, 225] width 570 height 451
type input "PO Box 5400"
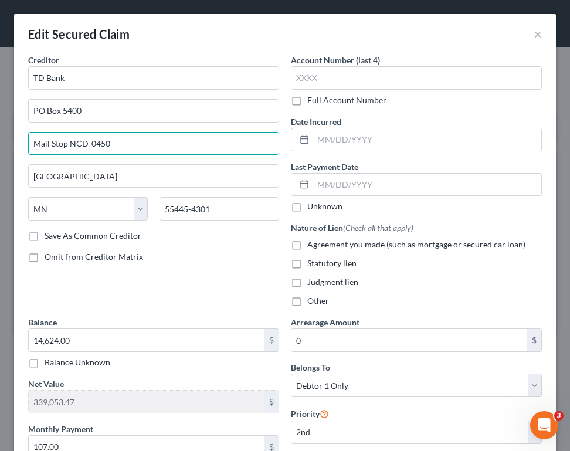
drag, startPoint x: 33, startPoint y: 147, endPoint x: 195, endPoint y: 161, distance: 161.9
click at [195, 161] on div "Creditor * [GEOGRAPHIC_DATA] Mail Stop NCD-0450 [GEOGRAPHIC_DATA] [US_STATE][GE…" at bounding box center [153, 142] width 251 height 176
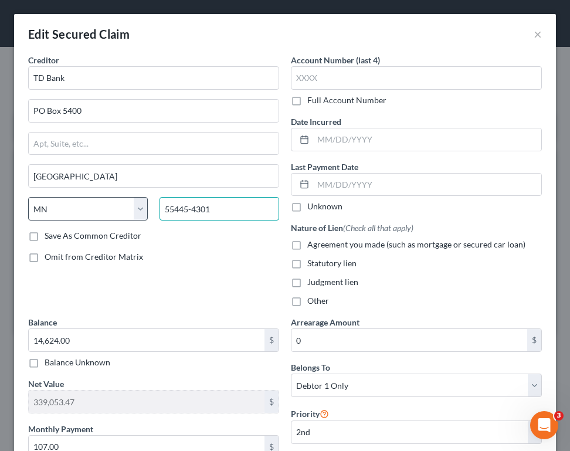
drag, startPoint x: 211, startPoint y: 208, endPoint x: 126, endPoint y: 200, distance: 85.4
click at [126, 200] on div "State [US_STATE] AK AR AZ CA CO CT DE DC [GEOGRAPHIC_DATA] GA GU HI ID IL IN IA…" at bounding box center [153, 213] width 263 height 33
type input "04243"
type input "Lewiston"
select select "20"
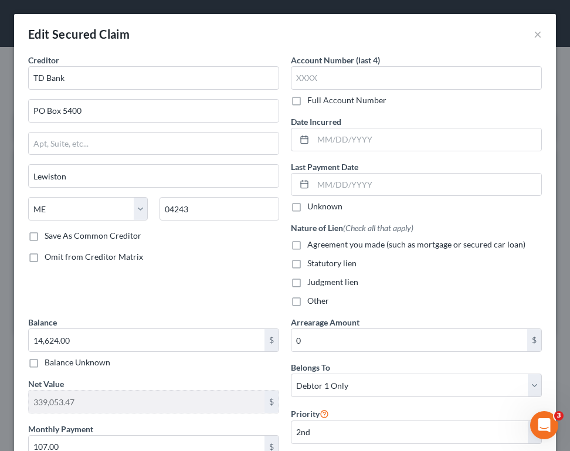
click at [165, 256] on div "Omit from Creditor Matrix" at bounding box center [153, 257] width 251 height 12
click at [117, 235] on label "Save As Common Creditor" at bounding box center [93, 236] width 97 height 12
click at [57, 235] on input "Save As Common Creditor" at bounding box center [53, 234] width 8 height 8
checkbox input "true"
click at [337, 280] on span "Judgment lien" at bounding box center [332, 282] width 51 height 10
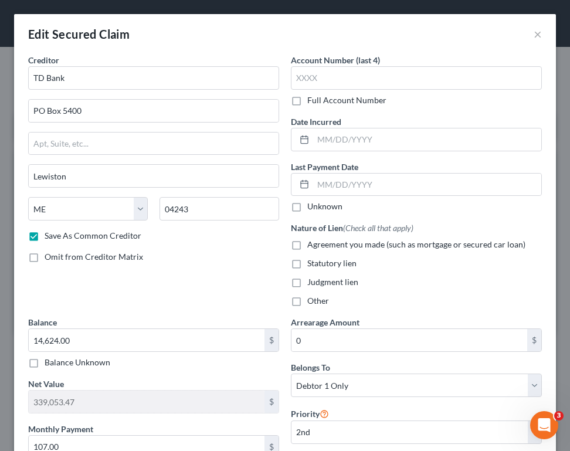
click at [320, 280] on input "Judgment lien" at bounding box center [316, 280] width 8 height 8
checkbox input "true"
click at [337, 246] on span "Agreement you made (such as mortgage or secured car loan)" at bounding box center [416, 244] width 218 height 10
click at [320, 246] on input "Agreement you made (such as mortgage or secured car loan)" at bounding box center [316, 243] width 8 height 8
checkbox input "true"
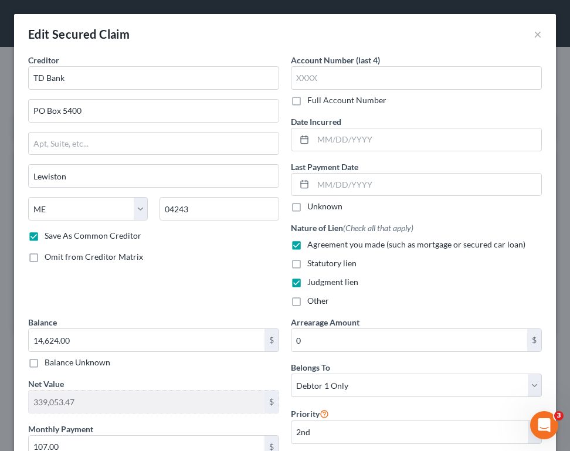
click at [335, 283] on span "Judgment lien" at bounding box center [332, 282] width 51 height 10
click at [320, 283] on input "Judgment lien" at bounding box center [316, 280] width 8 height 8
checkbox input "false"
click at [330, 248] on span "Agreement you made (such as mortgage or secured car loan)" at bounding box center [416, 244] width 218 height 10
click at [320, 246] on input "Agreement you made (such as mortgage or secured car loan)" at bounding box center [316, 243] width 8 height 8
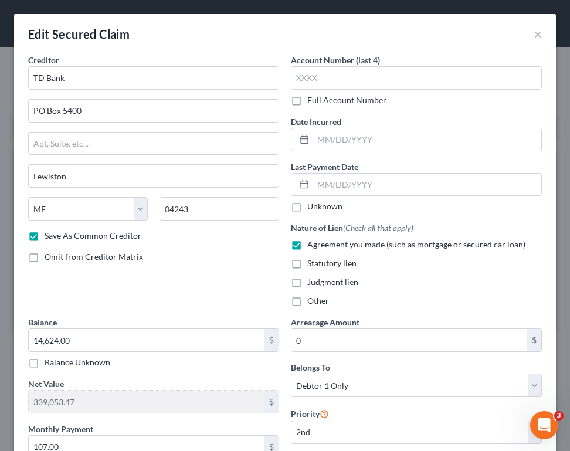
checkbox input "false"
click at [321, 298] on span "Other" at bounding box center [318, 301] width 22 height 10
click at [320, 298] on input "Other" at bounding box center [316, 299] width 8 height 8
checkbox input "true"
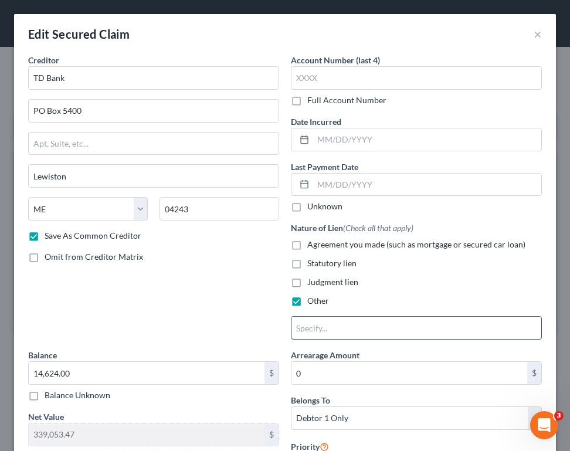
click at [325, 325] on input "text" at bounding box center [416, 328] width 250 height 22
type input "Lien???"
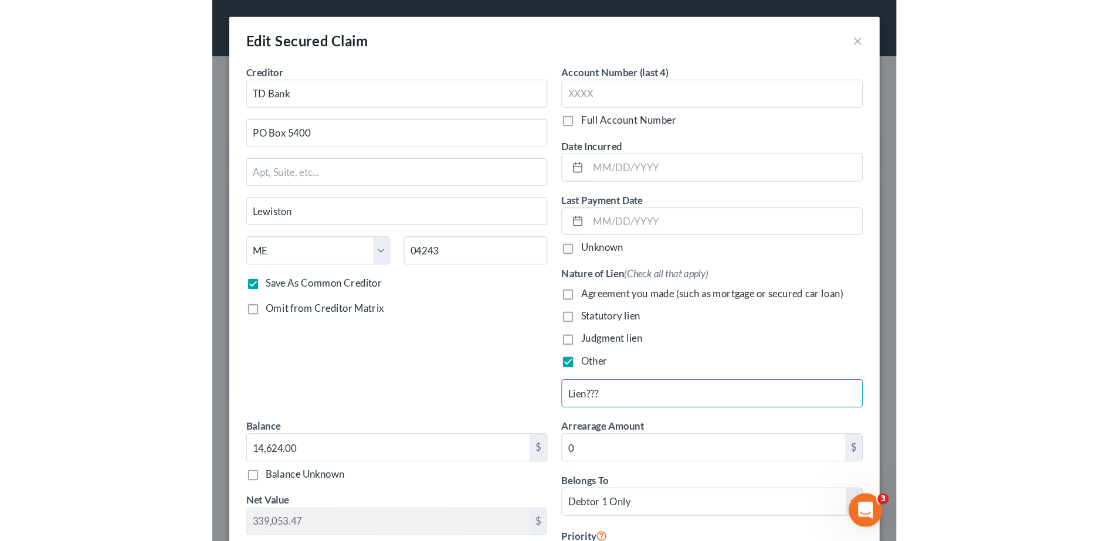
scroll to position [388, 0]
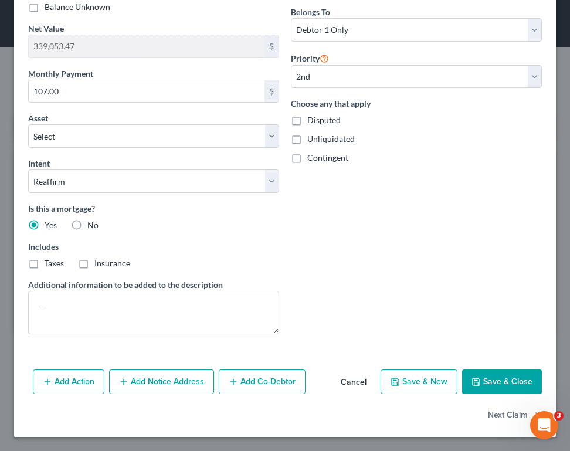
click at [507, 380] on button "Save & Close" at bounding box center [502, 381] width 80 height 25
checkbox input "false"
select select "1"
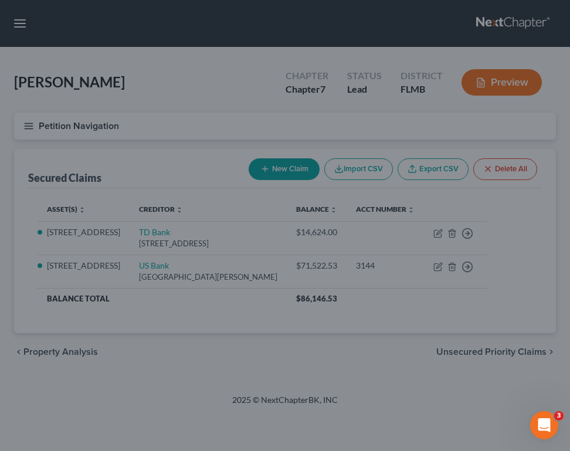
select select "3"
select select "0"
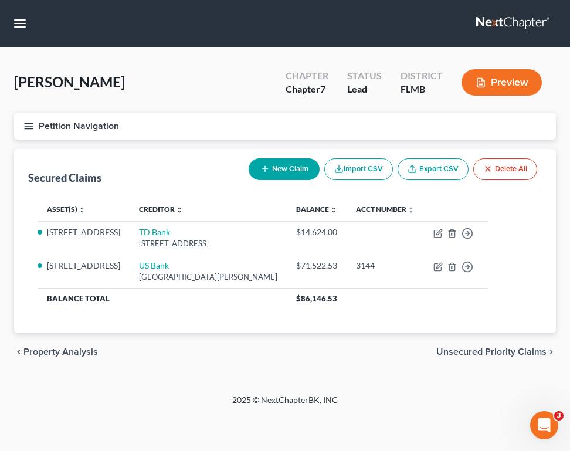
click at [186, 138] on button "Petition Navigation" at bounding box center [285, 126] width 542 height 27
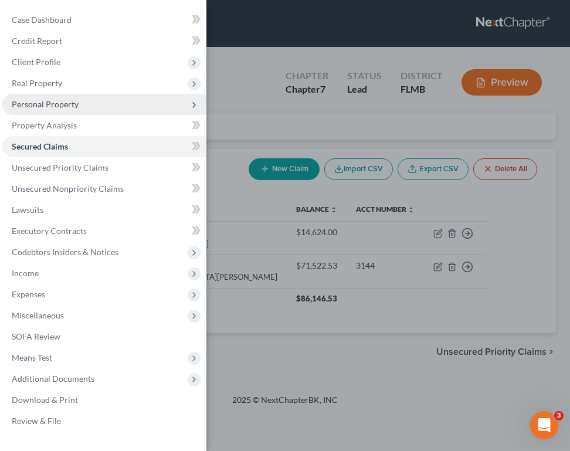
click at [57, 106] on span "Personal Property" at bounding box center [45, 104] width 67 height 10
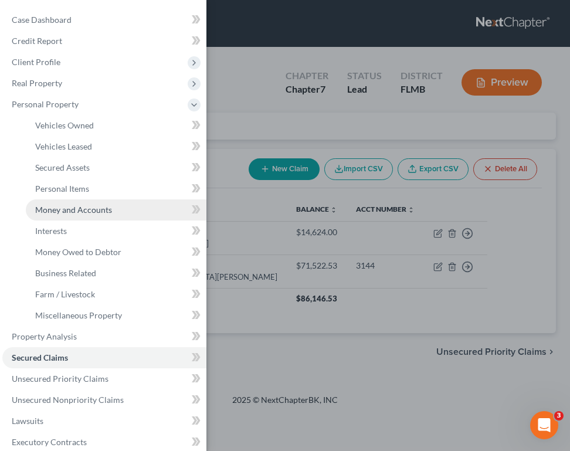
click at [91, 211] on span "Money and Accounts" at bounding box center [73, 210] width 77 height 10
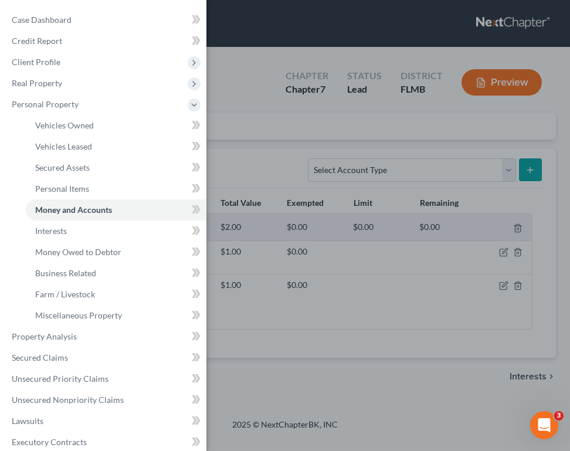
click at [339, 171] on div "Case Dashboard Payments Invoices Payments Payments Credit Report Client Profile" at bounding box center [285, 225] width 570 height 451
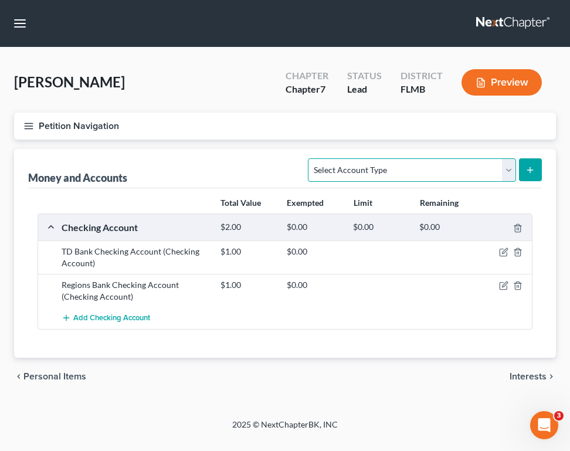
click at [357, 171] on select "Select Account Type Brokerage Cash on Hand Certificates of Deposit Checking Acc…" at bounding box center [412, 169] width 208 height 23
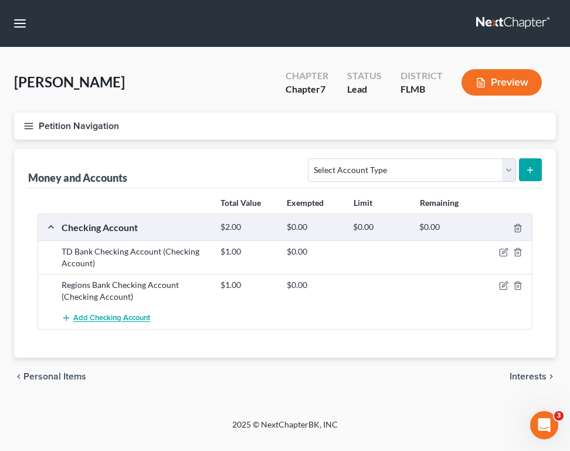
click at [130, 324] on button "Add Checking Account" at bounding box center [106, 318] width 89 height 22
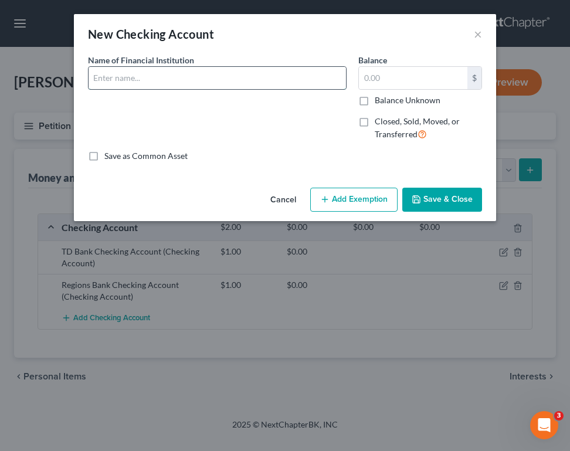
click at [178, 82] on input "text" at bounding box center [217, 78] width 257 height 22
type input "Chase Checking Account"
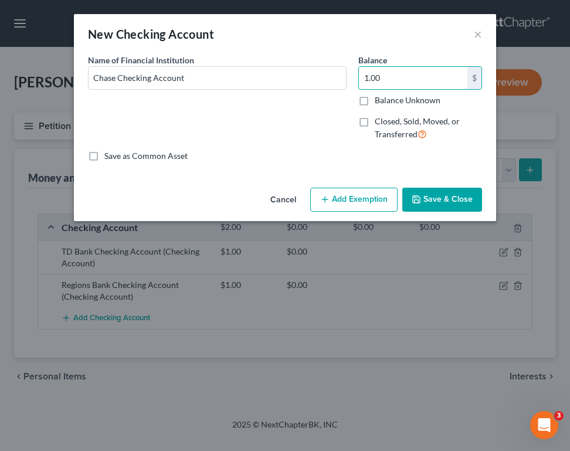
type input "1.00"
click at [459, 202] on button "Save & Close" at bounding box center [442, 200] width 80 height 25
